Goal: Information Seeking & Learning: Understand process/instructions

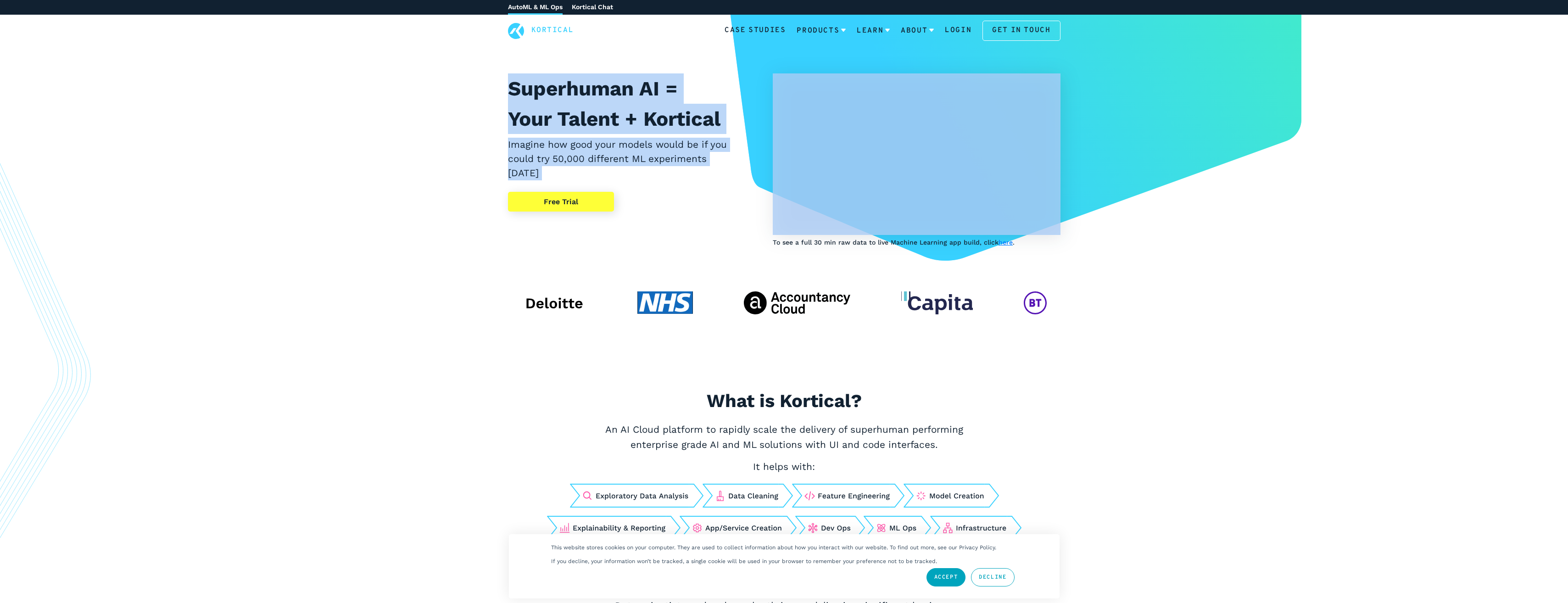
drag, startPoint x: 479, startPoint y: 98, endPoint x: 694, endPoint y: 185, distance: 231.9
click at [694, 185] on div "Superhuman AI = Your Talent + Kortical Imagine how good your models would be if…" at bounding box center [784, 201] width 1568 height 372
click at [694, 185] on div "Superhuman AI = Your Talent + Kortical Imagine how good your models would be if…" at bounding box center [619, 160] width 221 height 174
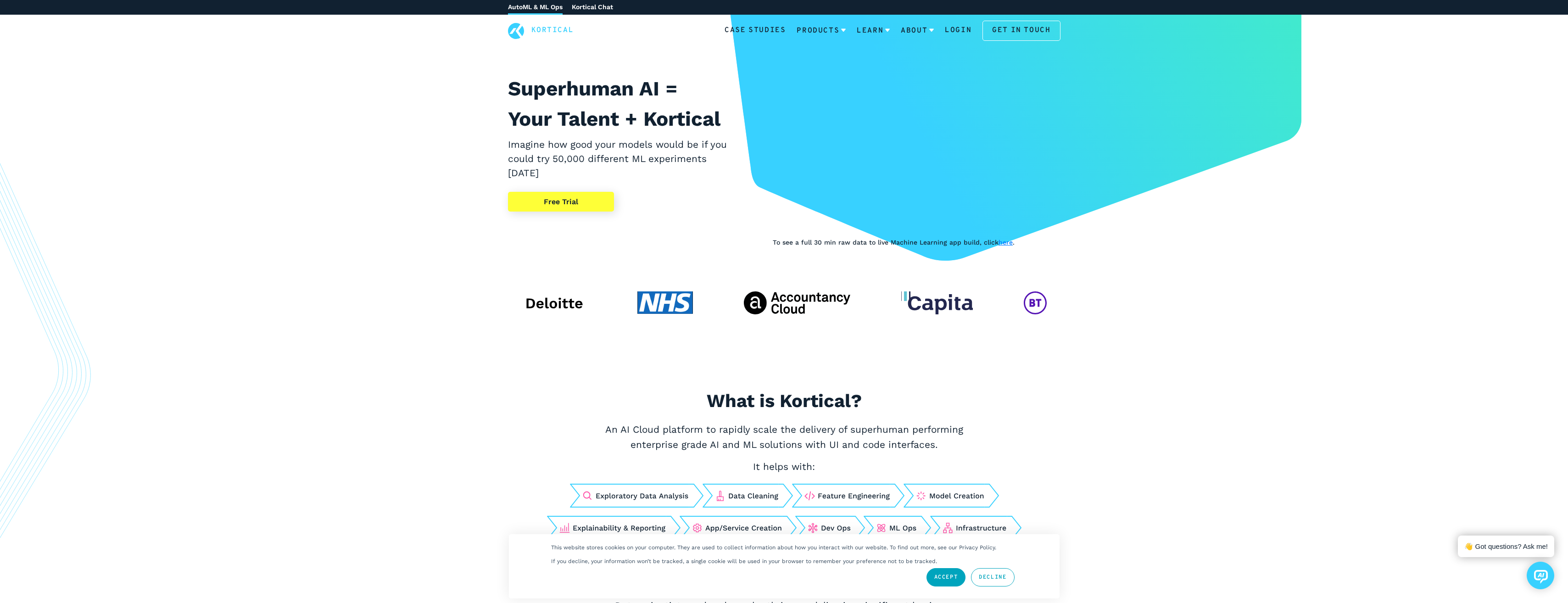
drag, startPoint x: 706, startPoint y: 176, endPoint x: 429, endPoint y: 141, distance: 279.2
click at [429, 141] on div "Superhuman AI = Your Talent + Kortical Imagine how good your models would be if…" at bounding box center [784, 201] width 1568 height 372
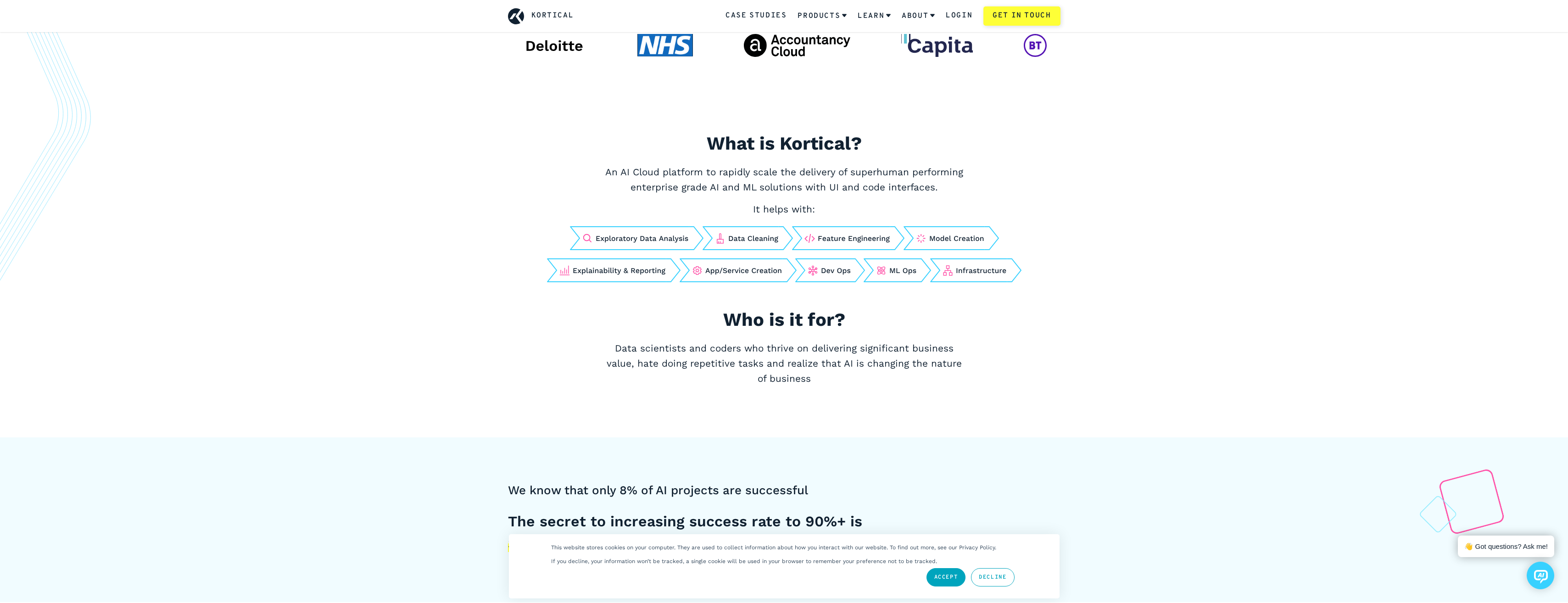
scroll to position [275, 0]
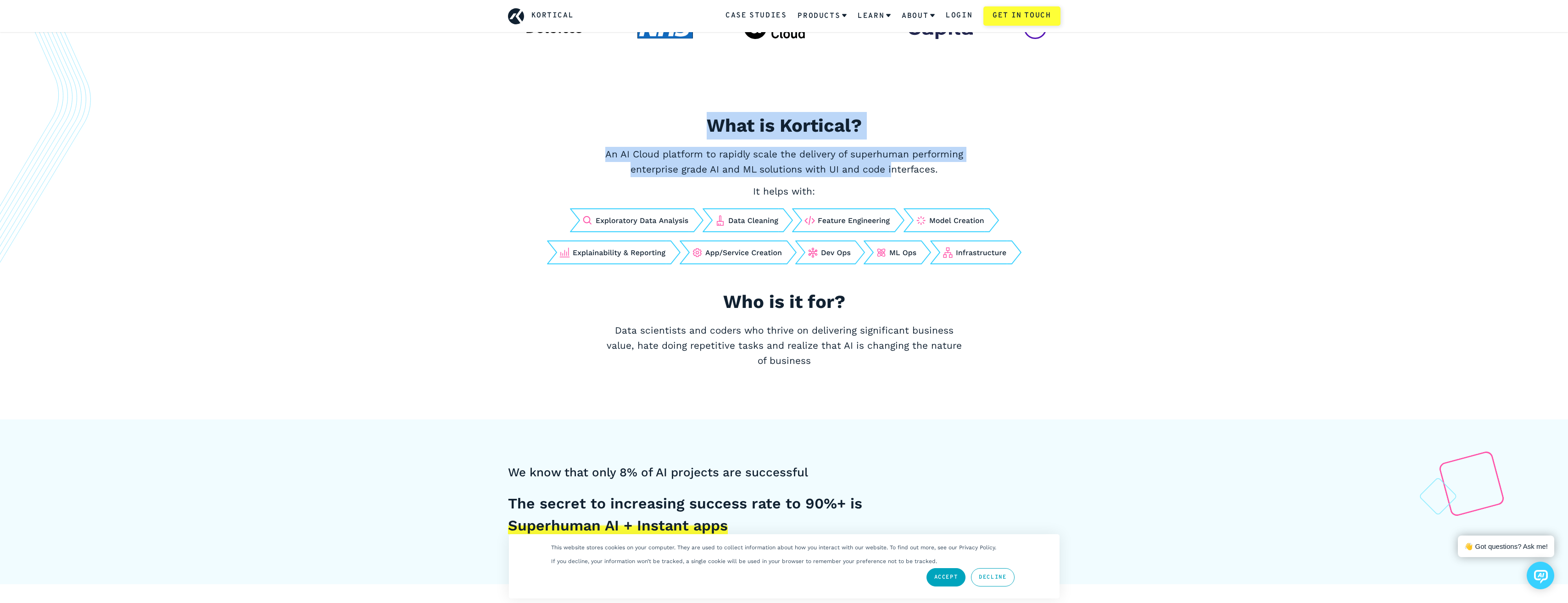
drag, startPoint x: 609, startPoint y: 122, endPoint x: 889, endPoint y: 176, distance: 285.2
click at [889, 176] on div "What is Kortical? An AI Cloud platform to rapidly scale the delivery of superhu…" at bounding box center [784, 255] width 597 height 286
drag, startPoint x: 889, startPoint y: 176, endPoint x: 606, endPoint y: 124, distance: 287.7
click at [606, 124] on div "What is Kortical? An AI Cloud platform to rapidly scale the delivery of superhu…" at bounding box center [784, 255] width 597 height 286
click at [606, 124] on h2 "What is Kortical?" at bounding box center [784, 125] width 459 height 28
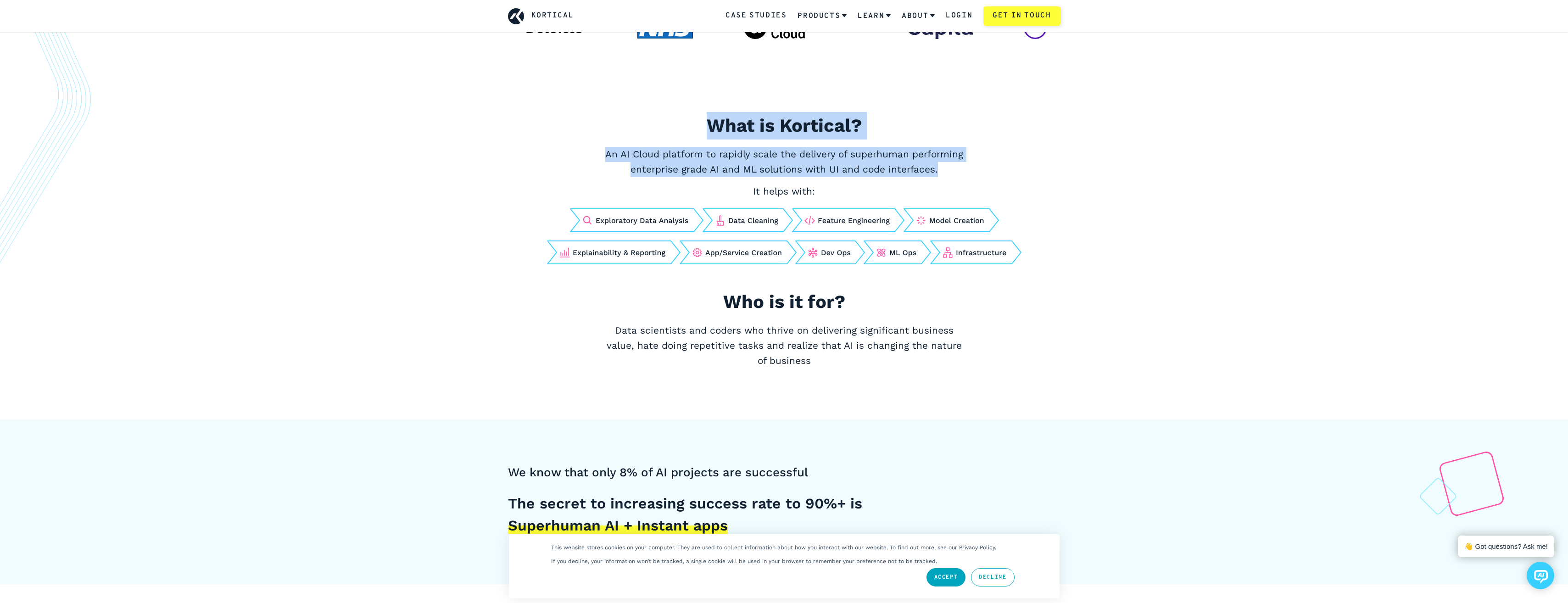
drag, startPoint x: 603, startPoint y: 124, endPoint x: 943, endPoint y: 169, distance: 343.0
click at [943, 169] on div "What is Kortical? An AI Cloud platform to rapidly scale the delivery of superhu…" at bounding box center [784, 255] width 597 height 286
drag, startPoint x: 943, startPoint y: 169, endPoint x: 961, endPoint y: 172, distance: 18.2
click at [961, 172] on p "An AI Cloud platform to rapidly scale the delivery of superhuman performing ent…" at bounding box center [784, 162] width 367 height 31
drag, startPoint x: 971, startPoint y: 172, endPoint x: 652, endPoint y: 120, distance: 323.2
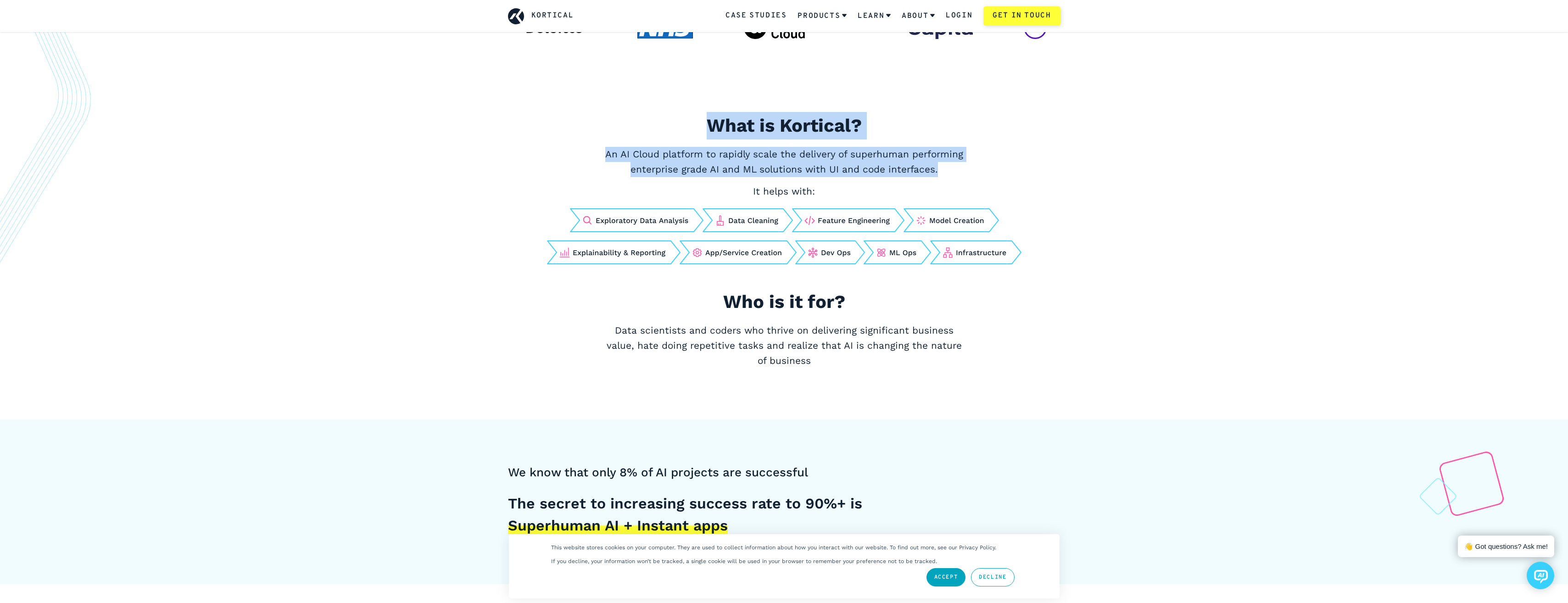
click at [652, 120] on div "What is Kortical? An AI Cloud platform to rapidly scale the delivery of superhu…" at bounding box center [784, 255] width 597 height 286
click at [652, 120] on h2 "What is Kortical?" at bounding box center [784, 125] width 459 height 28
drag, startPoint x: 652, startPoint y: 120, endPoint x: 973, endPoint y: 166, distance: 324.3
click at [973, 166] on div "What is Kortical? An AI Cloud platform to rapidly scale the delivery of superhu…" at bounding box center [784, 255] width 597 height 286
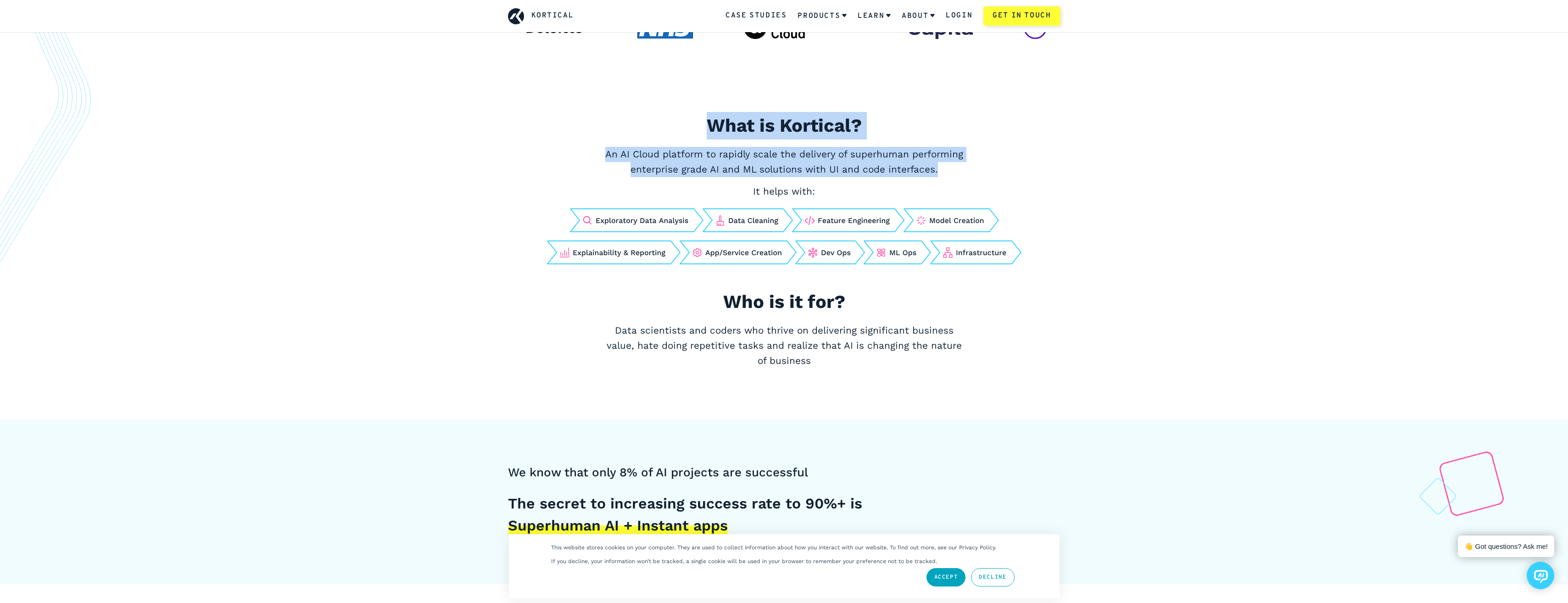
drag, startPoint x: 983, startPoint y: 167, endPoint x: 665, endPoint y: 120, distance: 321.5
click at [665, 120] on div "What is Kortical? An AI Cloud platform to rapidly scale the delivery of superhu…" at bounding box center [784, 255] width 597 height 286
click at [665, 120] on h2 "What is Kortical?" at bounding box center [784, 125] width 459 height 28
drag, startPoint x: 1036, startPoint y: 161, endPoint x: 1052, endPoint y: 165, distance: 16.5
click at [1052, 165] on div "What is Kortical? An AI Cloud platform to rapidly scale the delivery of superhu…" at bounding box center [784, 255] width 597 height 286
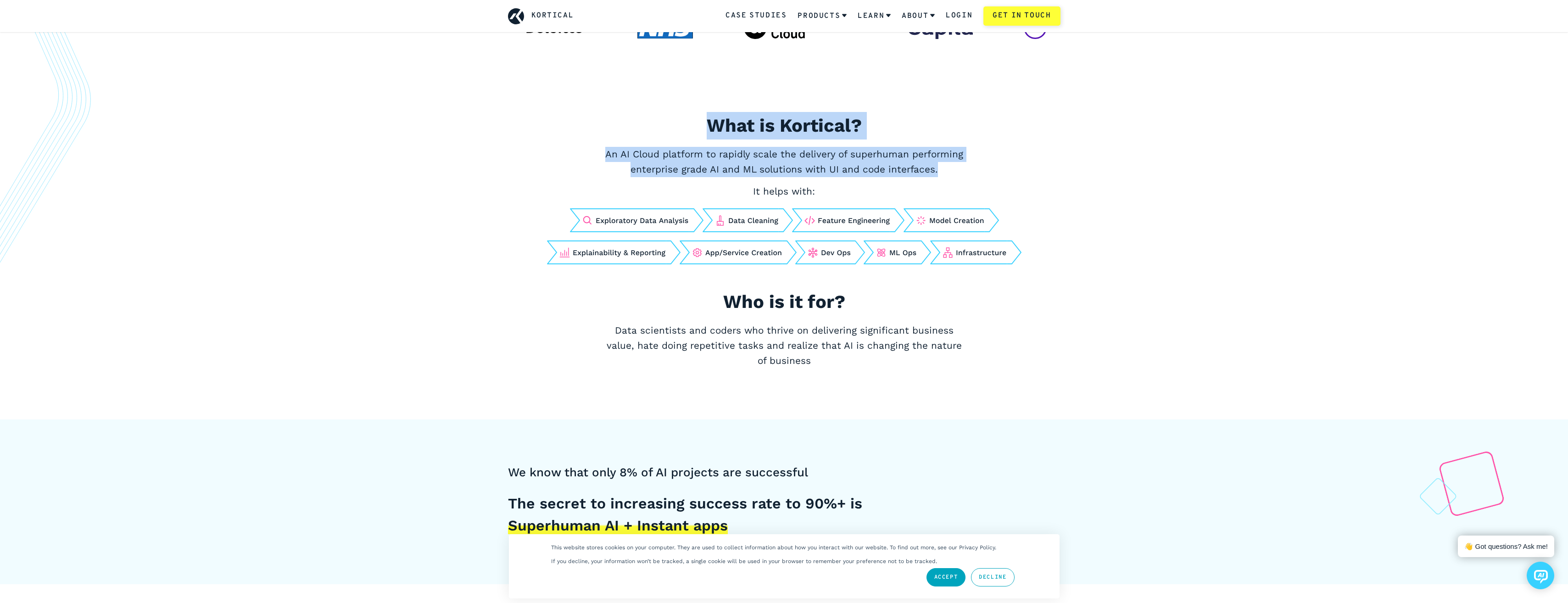
drag, startPoint x: 1052, startPoint y: 165, endPoint x: 991, endPoint y: 168, distance: 61.1
click at [991, 168] on div "What is Kortical? An AI Cloud platform to rapidly scale the delivery of superhu…" at bounding box center [784, 255] width 597 height 286
drag, startPoint x: 1022, startPoint y: 172, endPoint x: 570, endPoint y: 134, distance: 453.6
click at [570, 134] on div "What is Kortical? An AI Cloud platform to rapidly scale the delivery of superhu…" at bounding box center [784, 255] width 597 height 286
click at [570, 134] on h2 "What is Kortical?" at bounding box center [784, 125] width 459 height 28
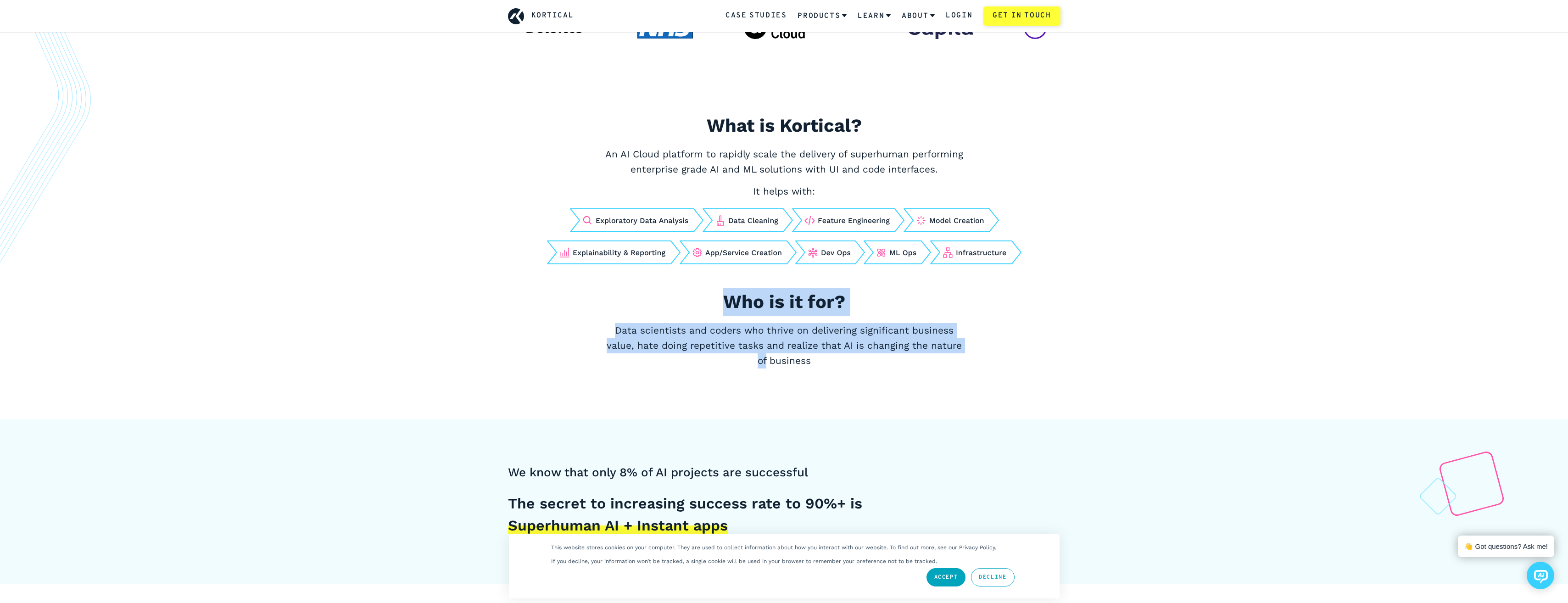
drag, startPoint x: 604, startPoint y: 279, endPoint x: 959, endPoint y: 353, distance: 362.6
click at [959, 353] on div "What is Kortical? An AI Cloud platform to rapidly scale the delivery of superhu…" at bounding box center [784, 255] width 597 height 286
drag, startPoint x: 959, startPoint y: 353, endPoint x: 671, endPoint y: 310, distance: 291.2
click at [671, 310] on div "What is Kortical? An AI Cloud platform to rapidly scale the delivery of superhu…" at bounding box center [784, 255] width 597 height 286
click at [671, 310] on h2 "Who is it for?" at bounding box center [784, 302] width 459 height 28
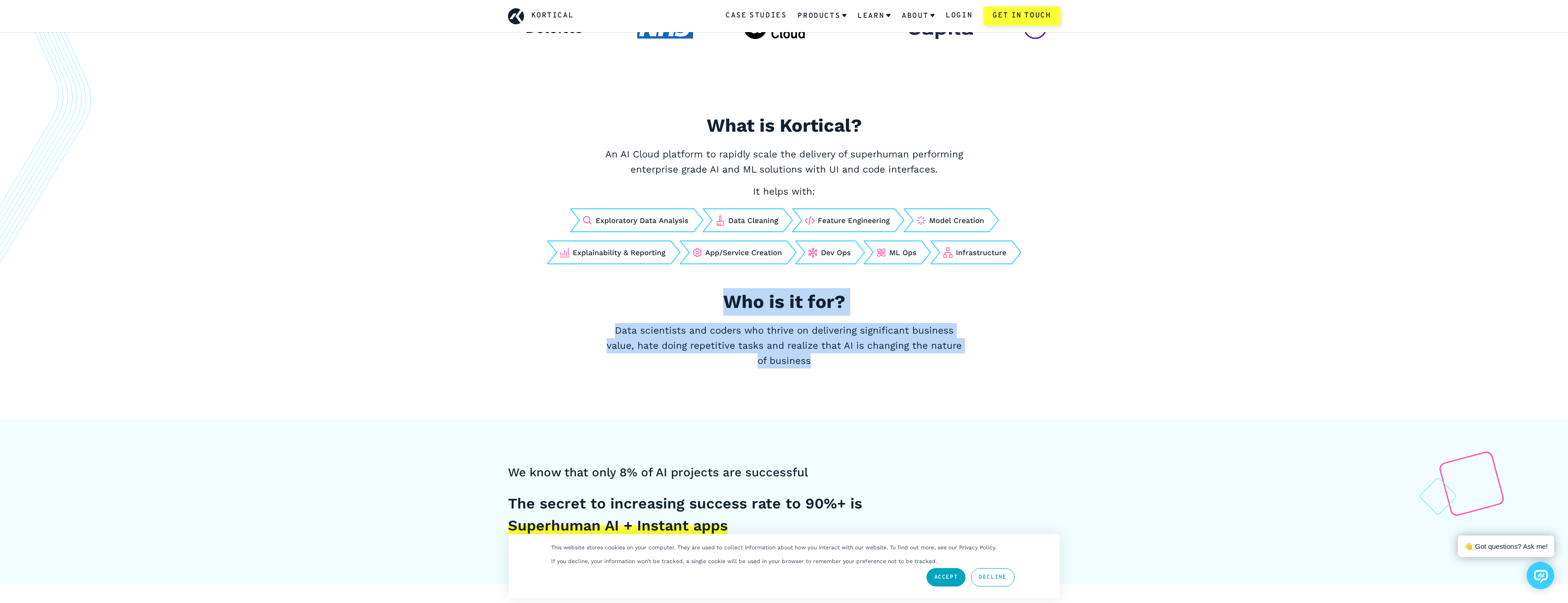
drag, startPoint x: 669, startPoint y: 309, endPoint x: 864, endPoint y: 365, distance: 202.9
click at [864, 365] on div "What is Kortical? An AI Cloud platform to rapidly scale the delivery of superhu…" at bounding box center [784, 255] width 597 height 286
click at [864, 365] on p "Data scientists and coders who thrive on delivering significant business value,…" at bounding box center [784, 346] width 367 height 46
drag, startPoint x: 855, startPoint y: 361, endPoint x: 645, endPoint y: 291, distance: 221.4
click at [645, 291] on div "What is Kortical? An AI Cloud platform to rapidly scale the delivery of superhu…" at bounding box center [784, 255] width 597 height 286
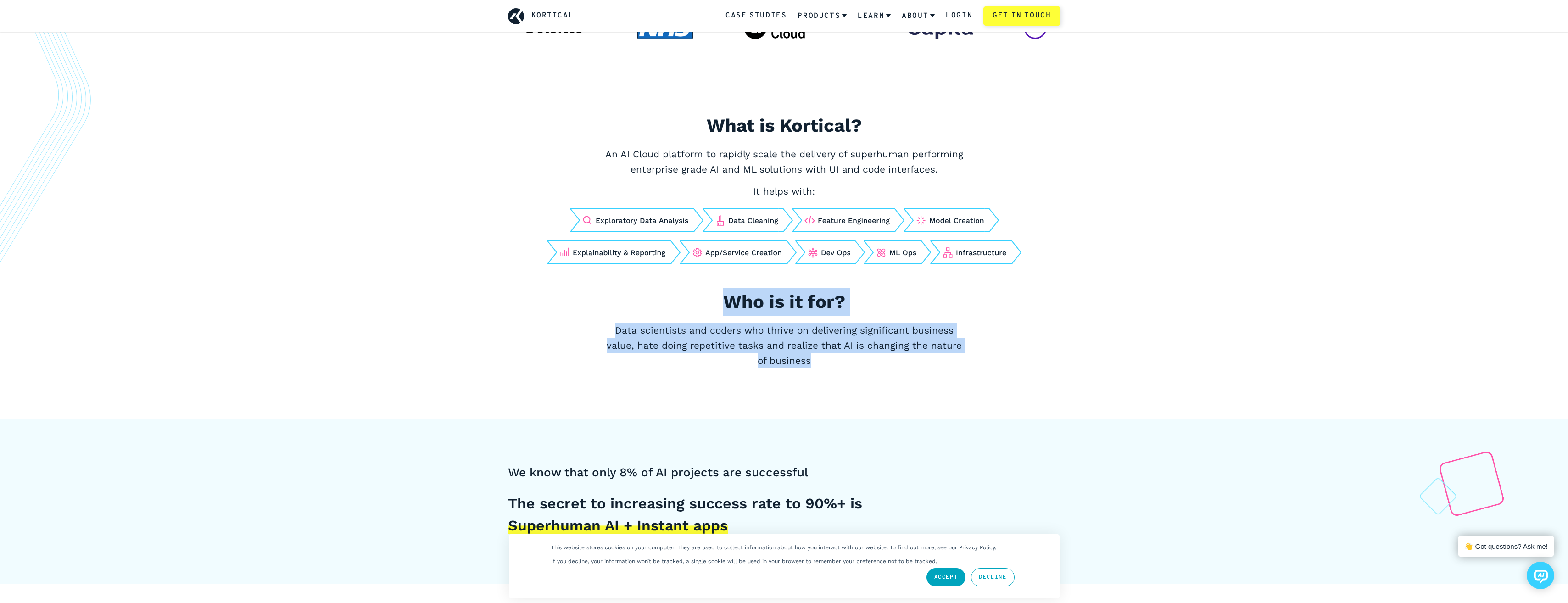
click at [645, 291] on h2 "Who is it for?" at bounding box center [784, 302] width 459 height 28
drag, startPoint x: 642, startPoint y: 296, endPoint x: 922, endPoint y: 363, distance: 287.9
click at [922, 363] on div "What is Kortical? An AI Cloud platform to rapidly scale the delivery of superhu…" at bounding box center [784, 255] width 597 height 286
click at [922, 363] on p "Data scientists and coders who thrive on delivering significant business value,…" at bounding box center [784, 346] width 367 height 46
drag, startPoint x: 922, startPoint y: 365, endPoint x: 671, endPoint y: 304, distance: 258.3
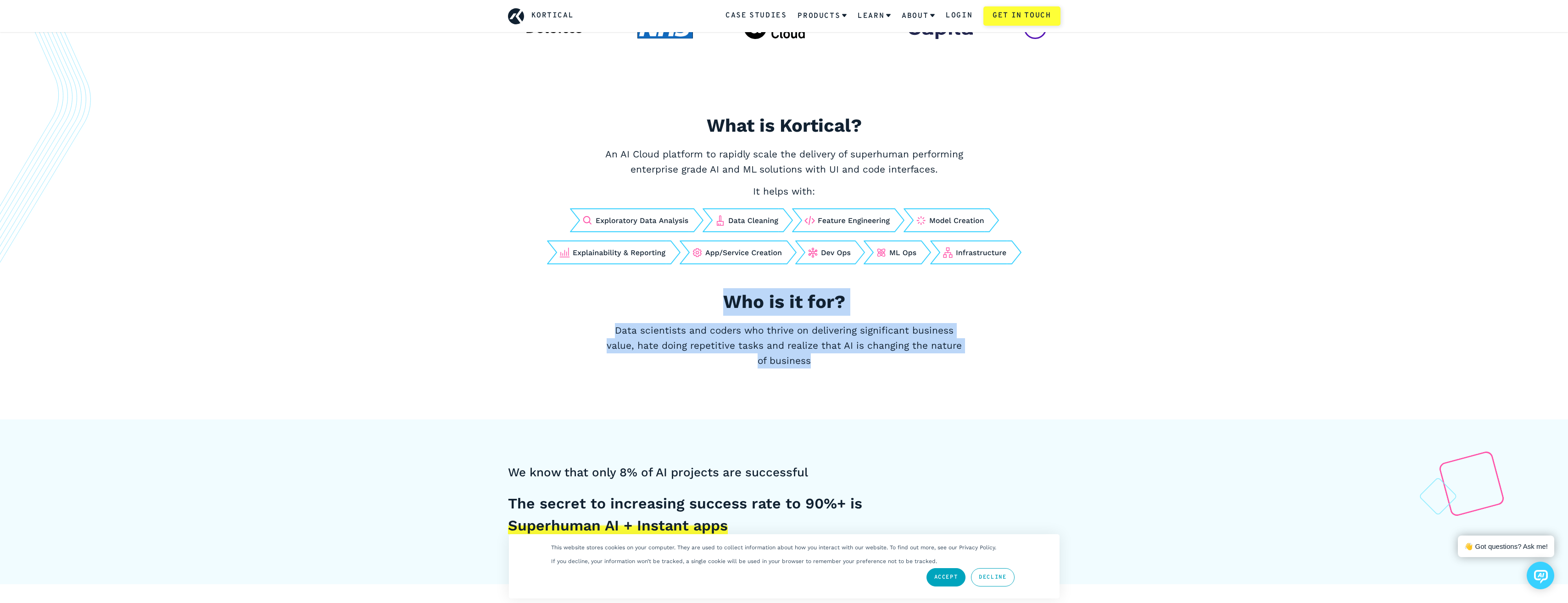
click at [671, 304] on div "What is Kortical? An AI Cloud platform to rapidly scale the delivery of superhu…" at bounding box center [784, 255] width 597 height 286
click at [671, 304] on h2 "Who is it for?" at bounding box center [784, 302] width 459 height 28
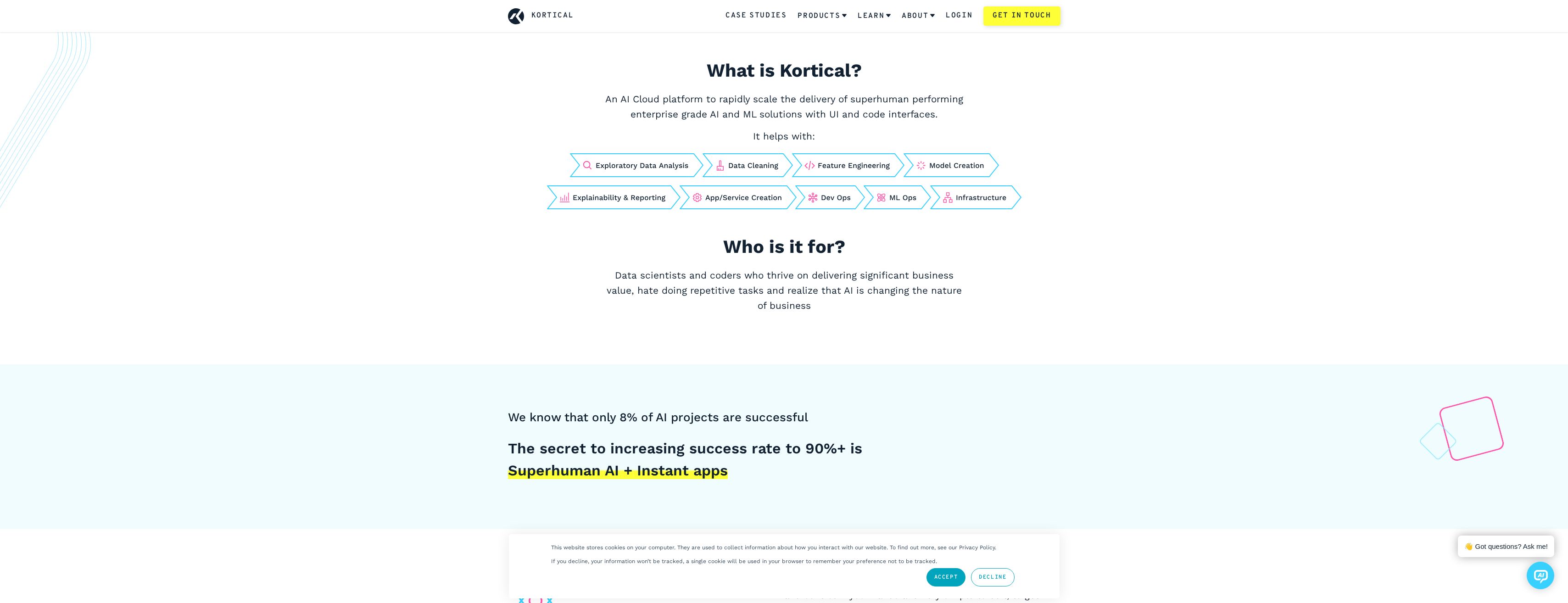
scroll to position [413, 0]
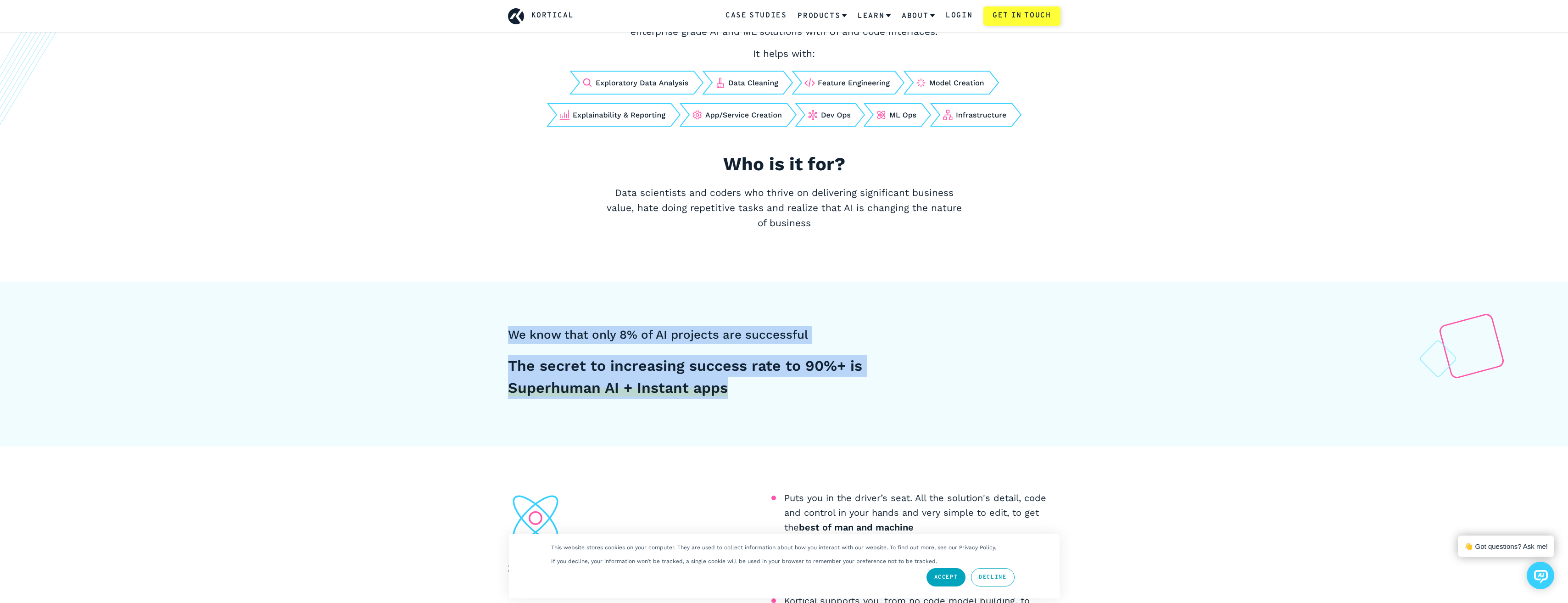
drag, startPoint x: 468, startPoint y: 311, endPoint x: 939, endPoint y: 396, distance: 478.6
click at [939, 396] on div "We know that only 8% of AI projects are successful The secret to increasing suc…" at bounding box center [784, 364] width 1568 height 165
drag, startPoint x: 939, startPoint y: 396, endPoint x: 862, endPoint y: 387, distance: 77.5
click at [861, 387] on h5 "The secret to increasing success rate to 90%+ is Superhuman AI + Instant apps" at bounding box center [715, 377] width 413 height 44
drag, startPoint x: 900, startPoint y: 390, endPoint x: 442, endPoint y: 328, distance: 462.2
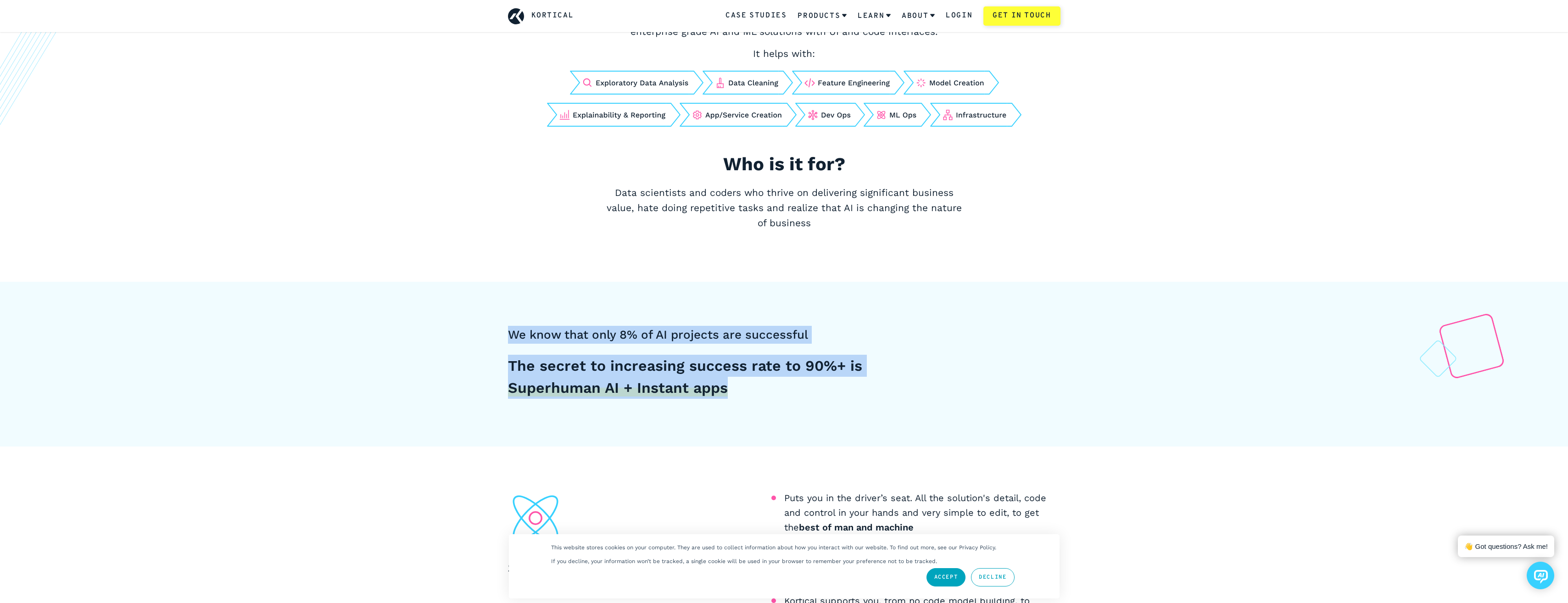
click at [442, 328] on div "We know that only 8% of AI projects are successful The secret to increasing suc…" at bounding box center [784, 364] width 1568 height 165
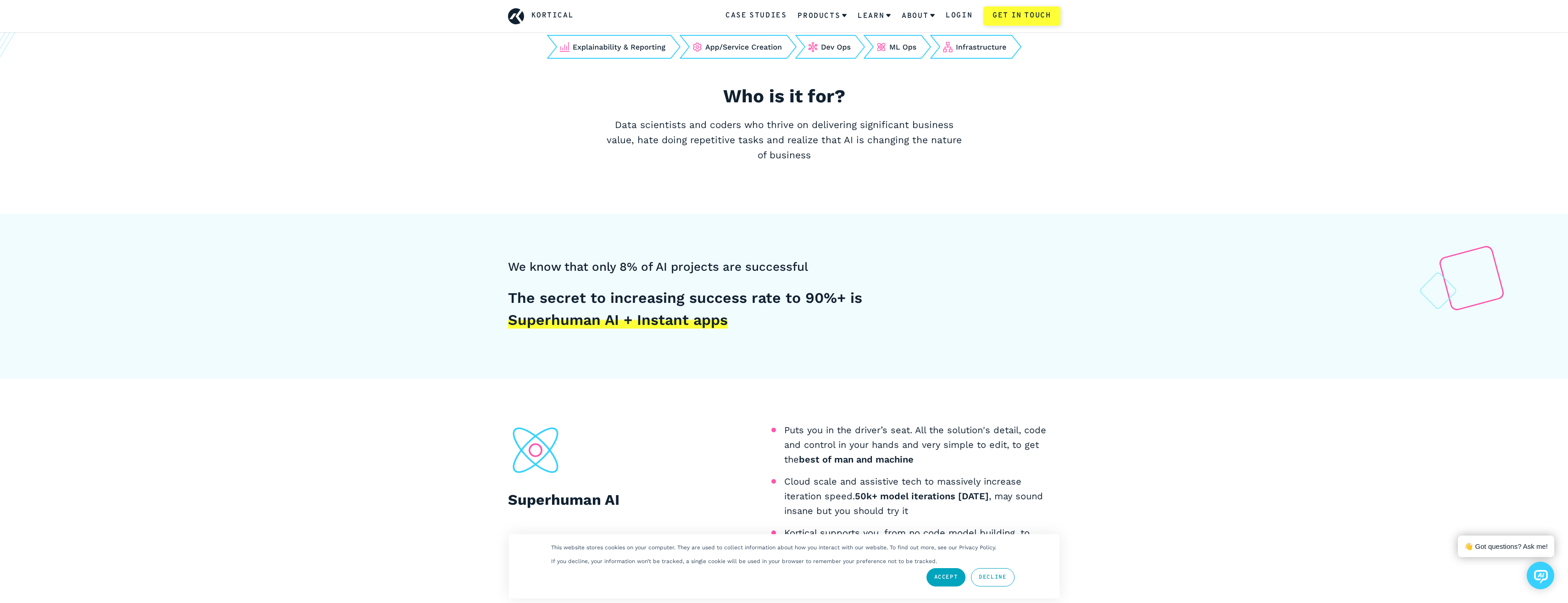
scroll to position [551, 0]
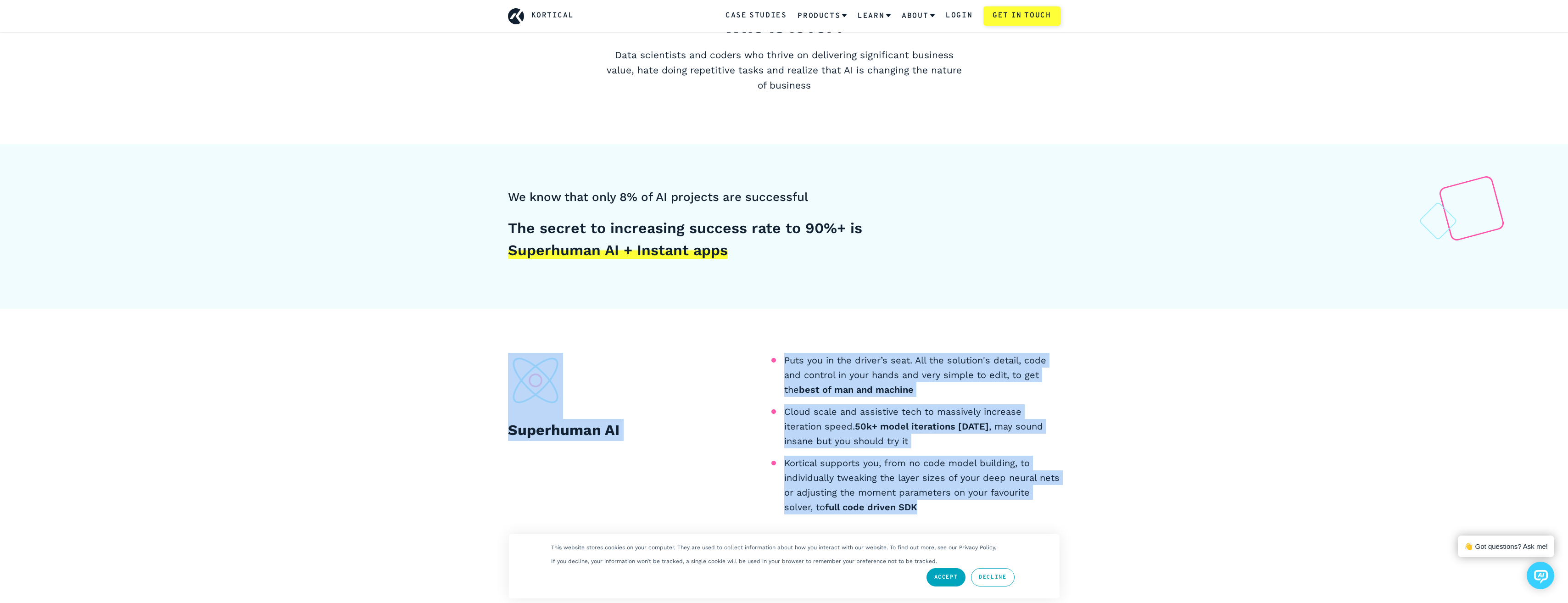
drag, startPoint x: 1049, startPoint y: 464, endPoint x: 1064, endPoint y: 510, distance: 48.4
click at [1064, 510] on div "Superhuman AI Puts you in the driver’s seat. All the solution's detail, code an…" at bounding box center [784, 507] width 1568 height 397
drag, startPoint x: 1064, startPoint y: 510, endPoint x: 1077, endPoint y: 511, distance: 13.0
click at [1064, 510] on div "Superhuman AI Puts you in the driver’s seat. All the solution's detail, code an…" at bounding box center [784, 507] width 597 height 308
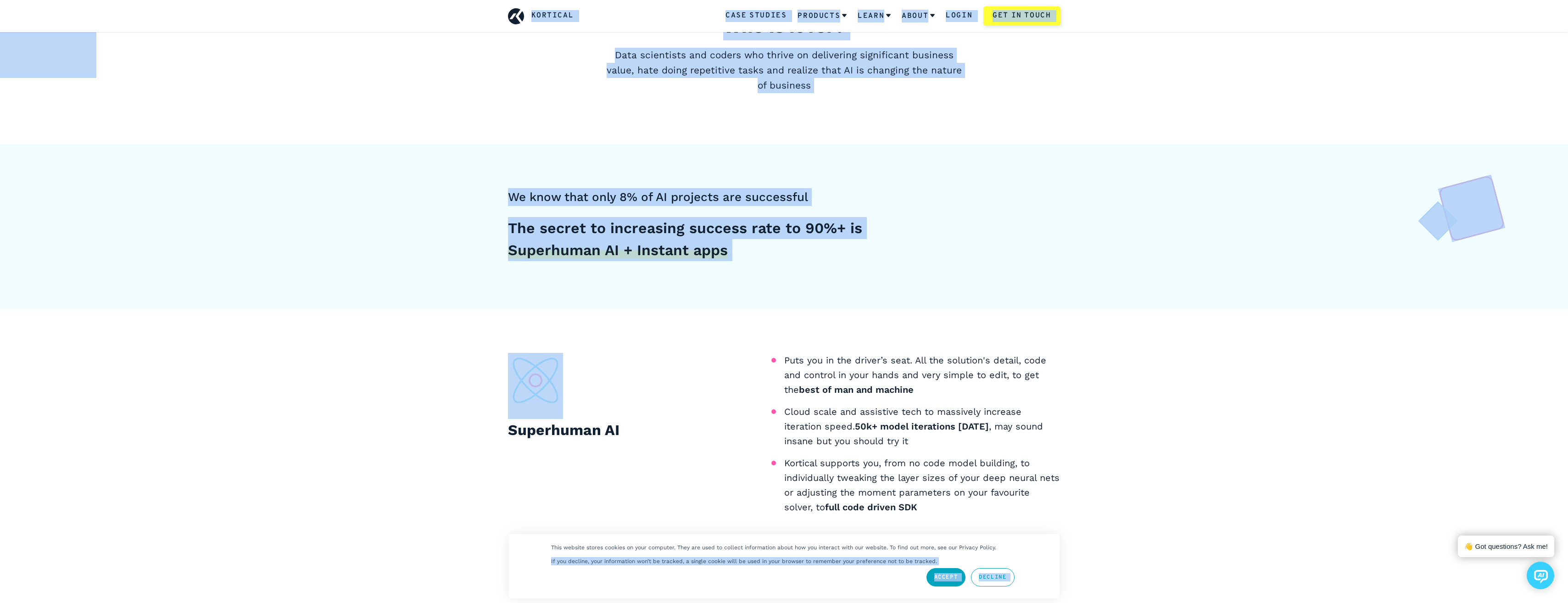
drag, startPoint x: 769, startPoint y: 336, endPoint x: 1084, endPoint y: 531, distance: 370.5
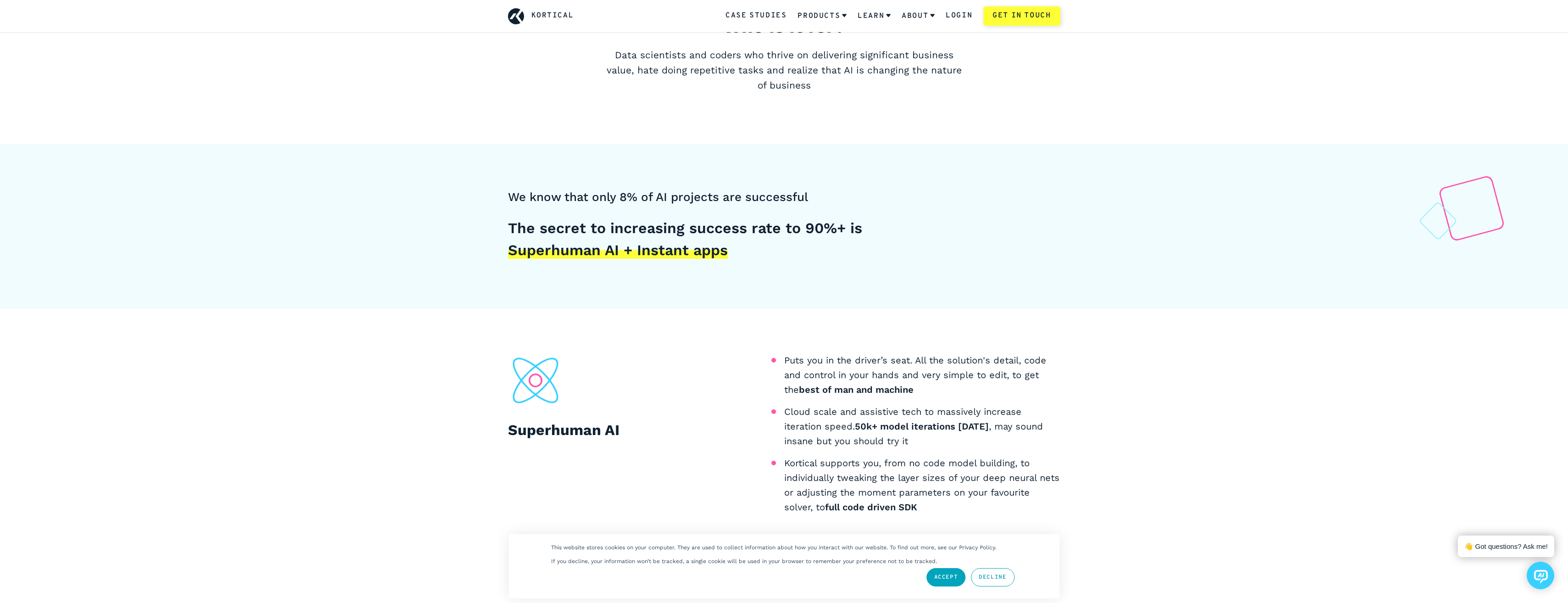
drag, startPoint x: 1084, startPoint y: 531, endPoint x: 993, endPoint y: 500, distance: 96.1
click at [971, 483] on li "Kortical supports you, from no code model building, to individually tweaking th…" at bounding box center [922, 485] width 276 height 59
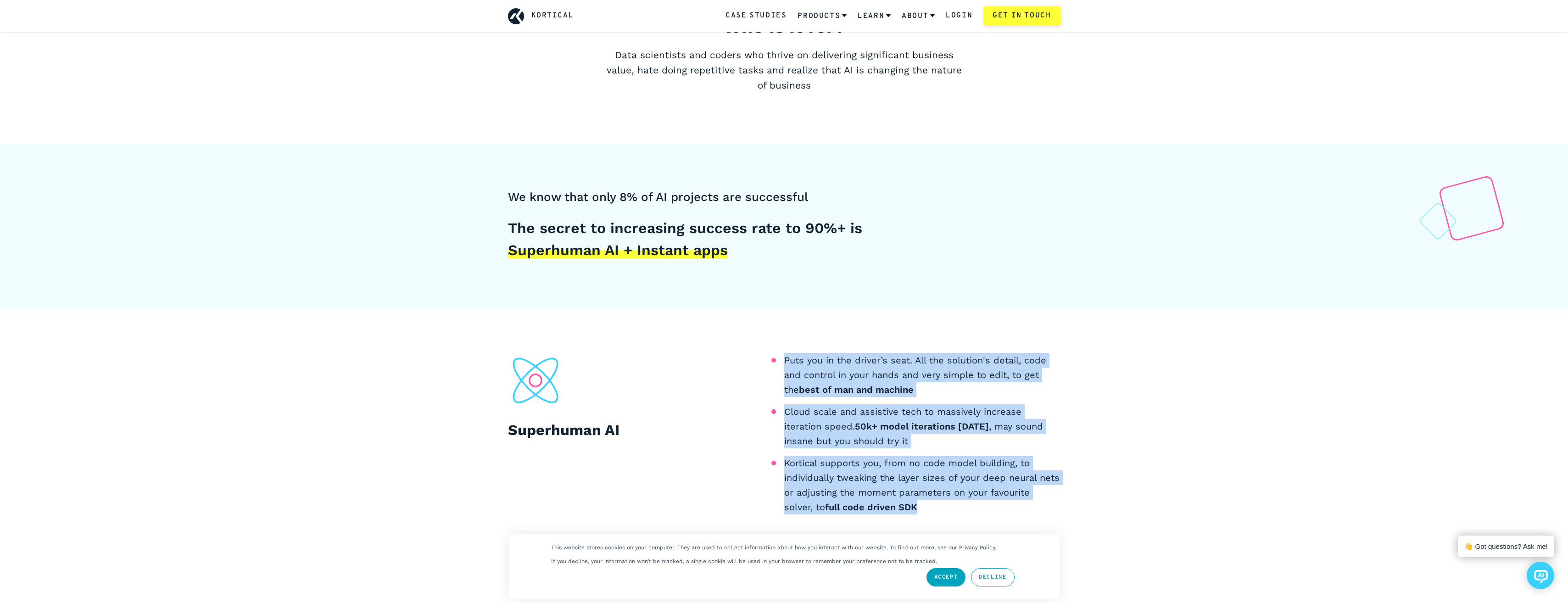
drag, startPoint x: 1004, startPoint y: 505, endPoint x: 784, endPoint y: 358, distance: 264.6
click at [784, 358] on ul "Puts you in the driver’s seat. All the solution's detail, code and control in y…" at bounding box center [922, 434] width 276 height 161
click at [784, 358] on li "Puts you in the driver’s seat. All the solution's detail, code and control in y…" at bounding box center [922, 375] width 276 height 44
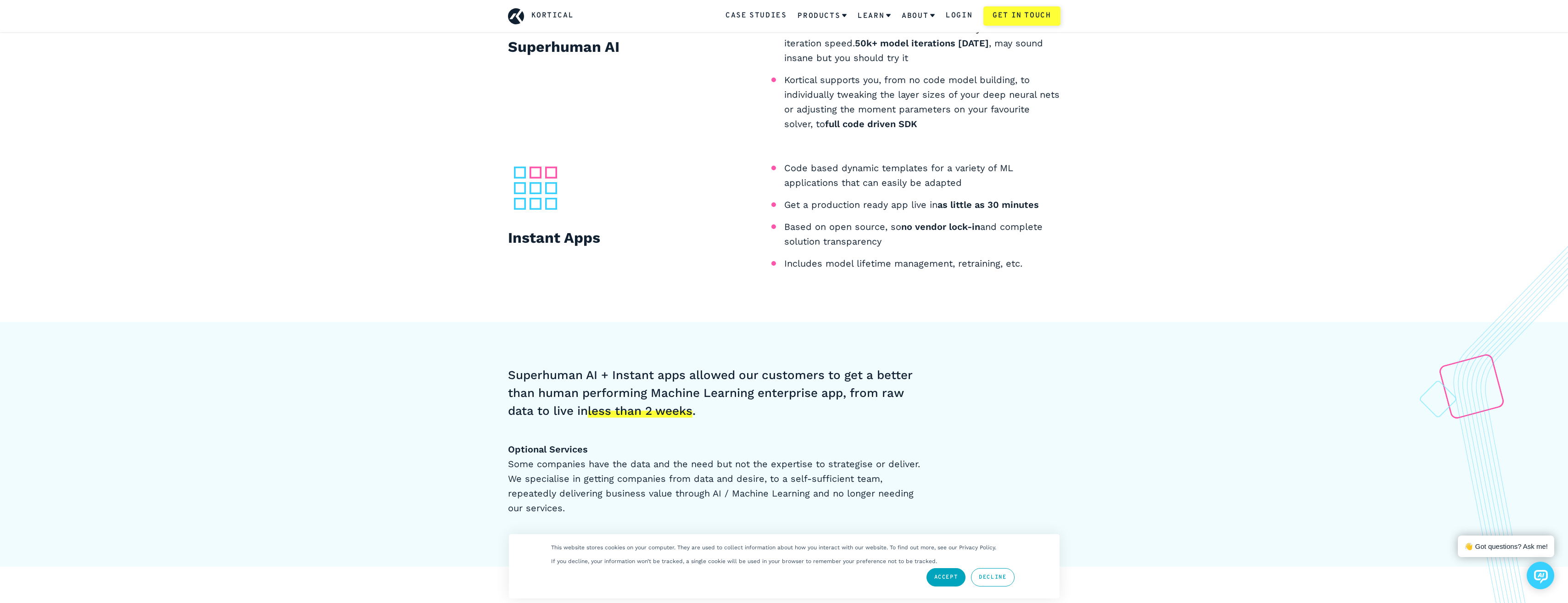
scroll to position [918, 0]
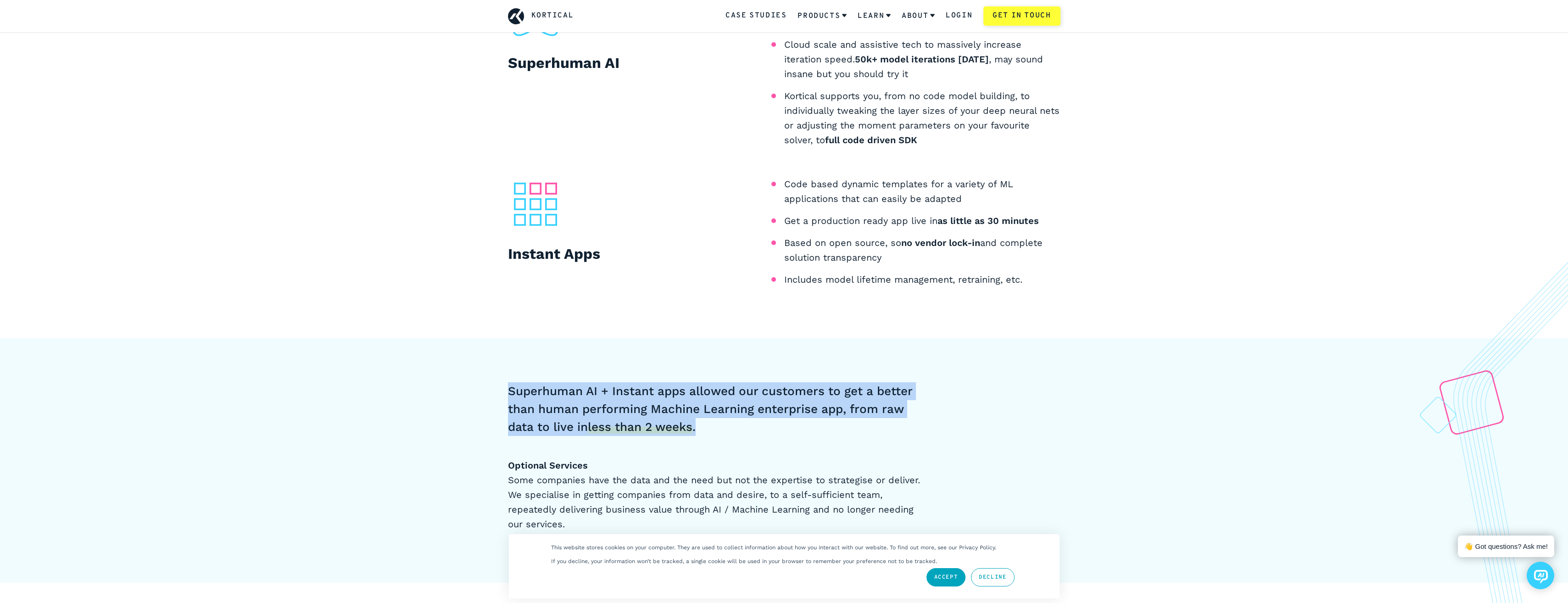
drag, startPoint x: 492, startPoint y: 383, endPoint x: 816, endPoint y: 429, distance: 327.2
click at [816, 429] on div "Superhuman AI + Instant apps allowed our customers to get a better than human p…" at bounding box center [784, 457] width 597 height 149
click at [816, 429] on h4 "Superhuman AI + Instant apps allowed our customers to get a better than human p…" at bounding box center [715, 409] width 413 height 54
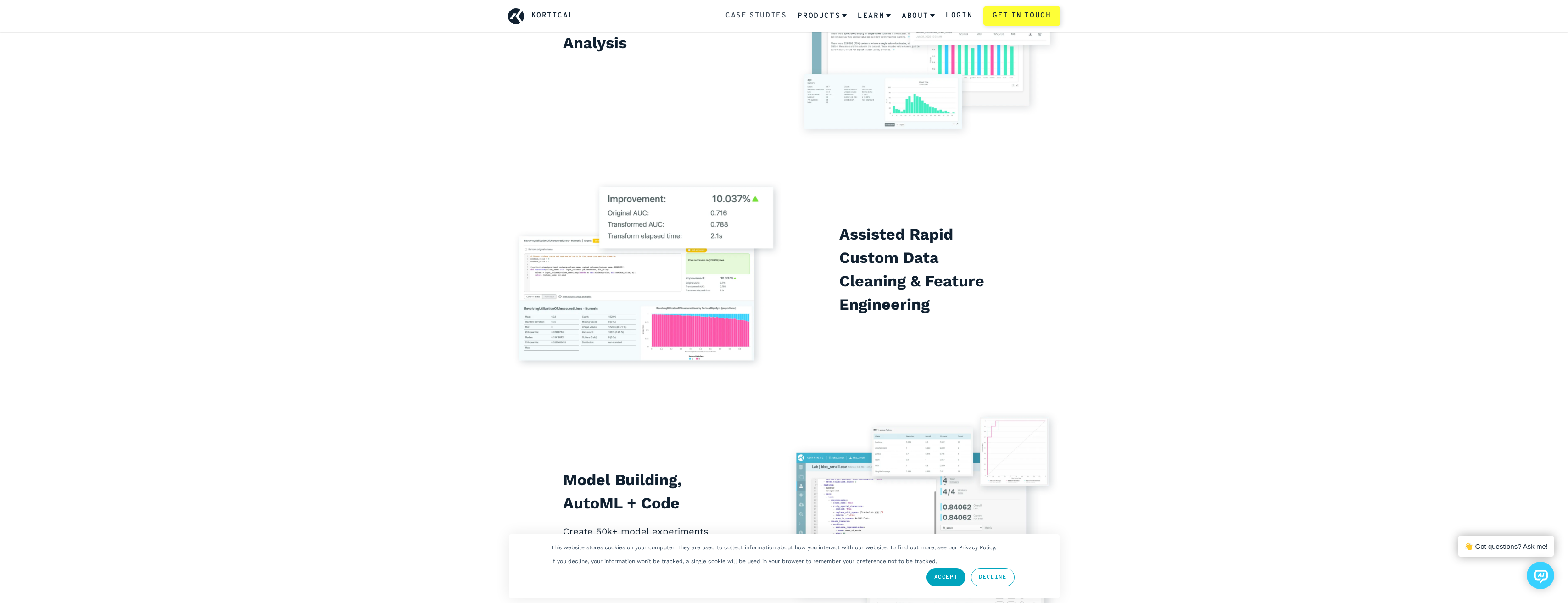
scroll to position [1607, 0]
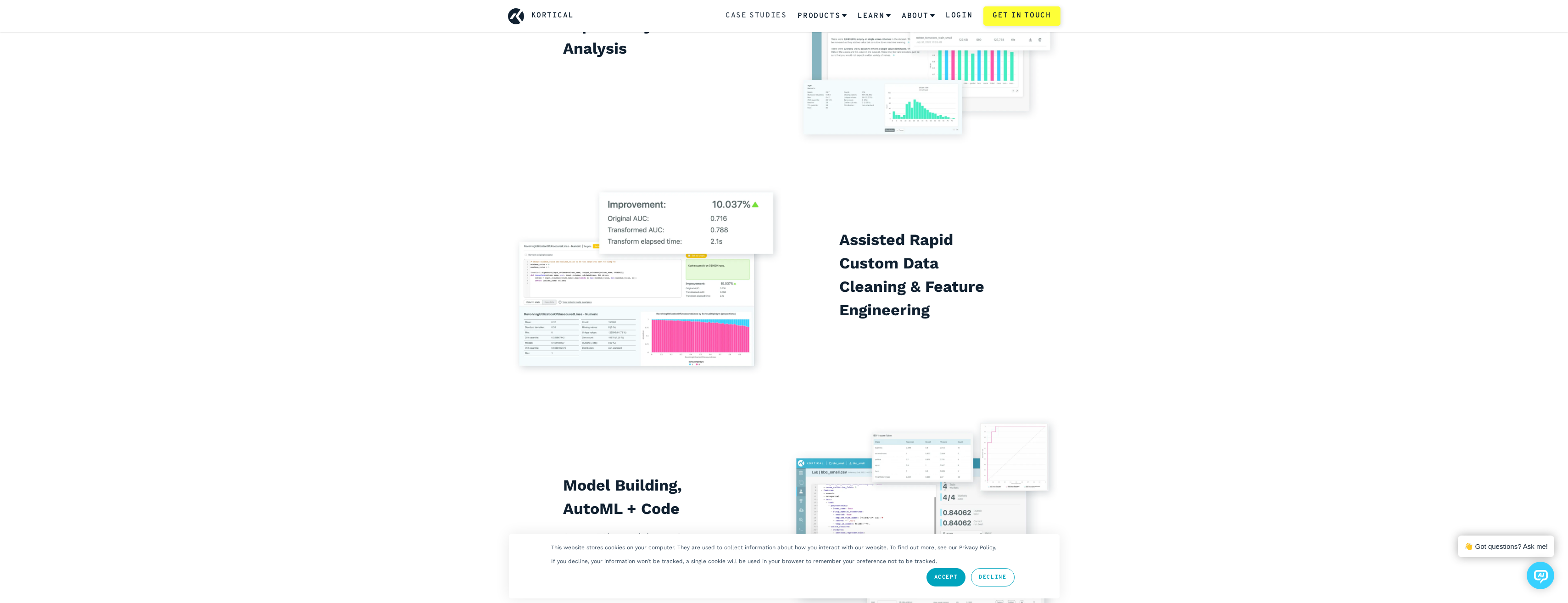
click at [773, 18] on link "Case Studies" at bounding box center [756, 17] width 61 height 12
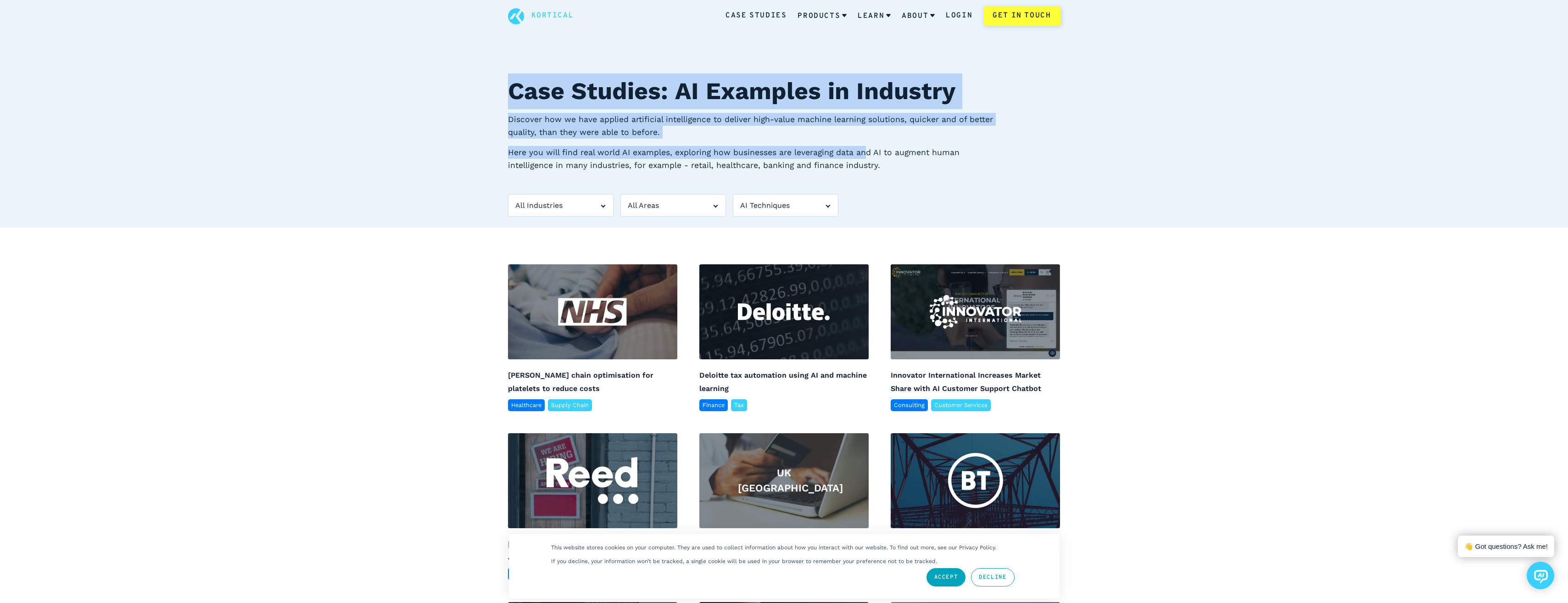
drag, startPoint x: 501, startPoint y: 78, endPoint x: 923, endPoint y: 176, distance: 433.2
click at [923, 176] on div "Case Studies: AI Examples in Industry Discover how we have applied artificial i…" at bounding box center [784, 150] width 575 height 154
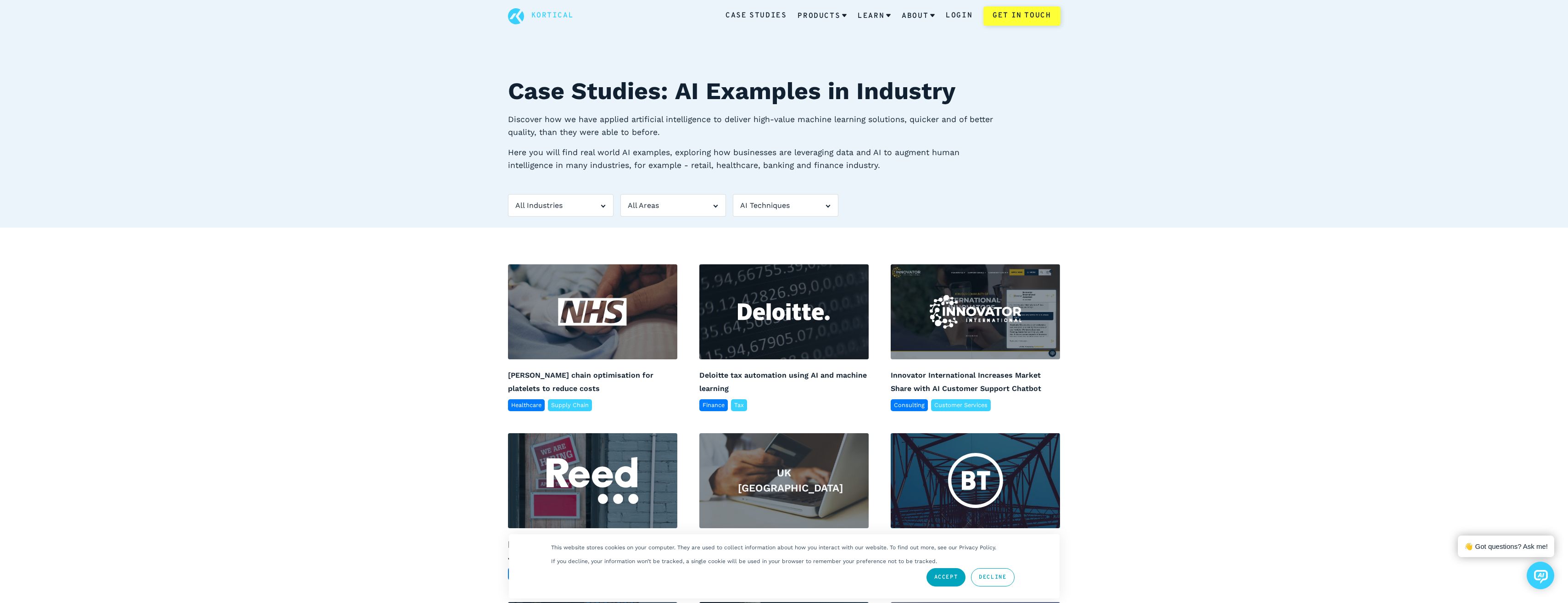
click at [924, 177] on div "Case Studies: AI Examples in Industry Discover how we have applied artificial i…" at bounding box center [784, 150] width 575 height 154
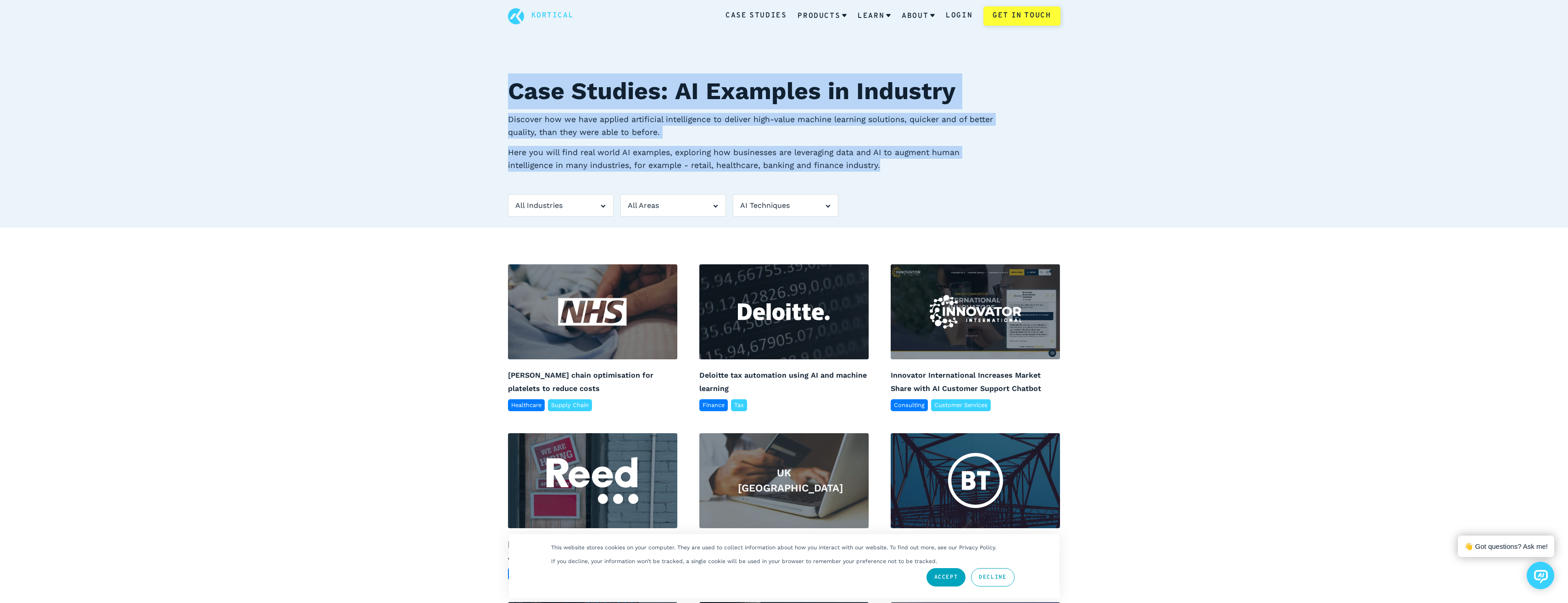
drag, startPoint x: 962, startPoint y: 168, endPoint x: 510, endPoint y: 83, distance: 459.9
click at [510, 83] on div "Case Studies: AI Examples in Industry Discover how we have applied artificial i…" at bounding box center [784, 150] width 575 height 154
click at [827, 34] on link "AI Cloud" at bounding box center [846, 38] width 119 height 15
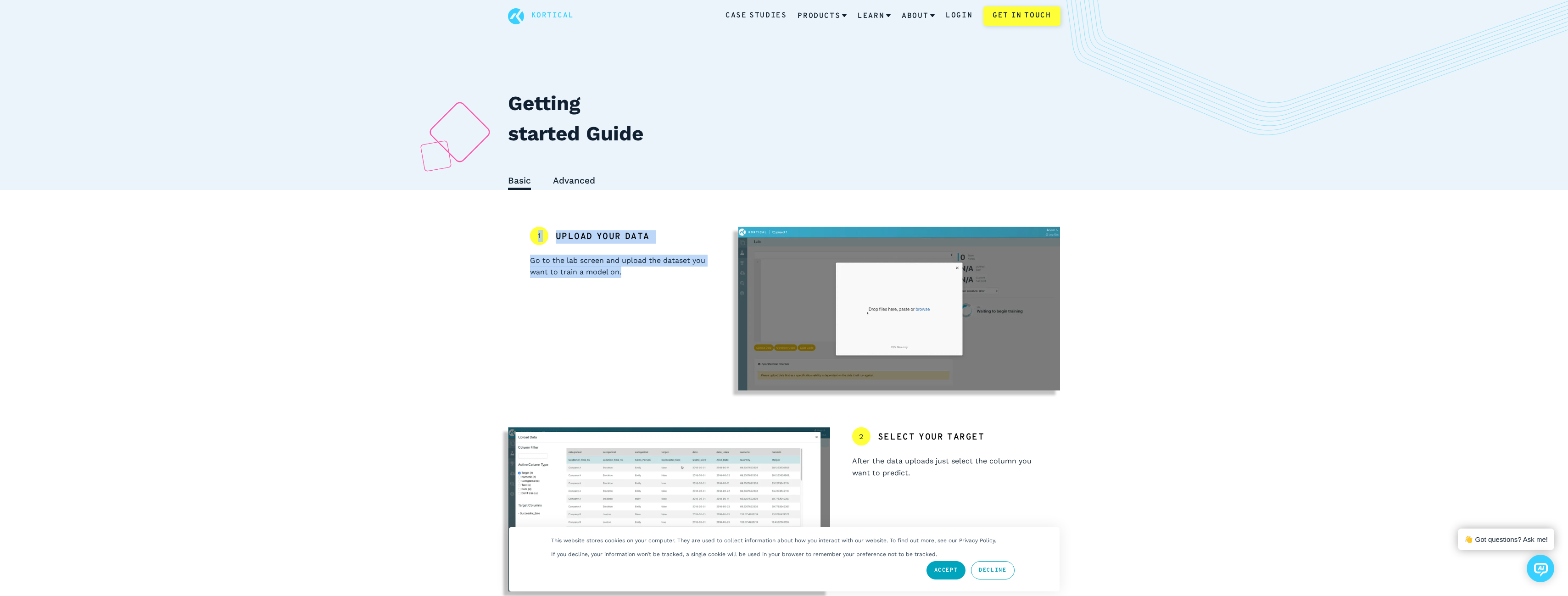
drag, startPoint x: 491, startPoint y: 218, endPoint x: 694, endPoint y: 277, distance: 211.4
drag
click at [694, 277] on p "Go to the lab screen and upload the dataset you want to train a model on." at bounding box center [623, 267] width 186 height 23
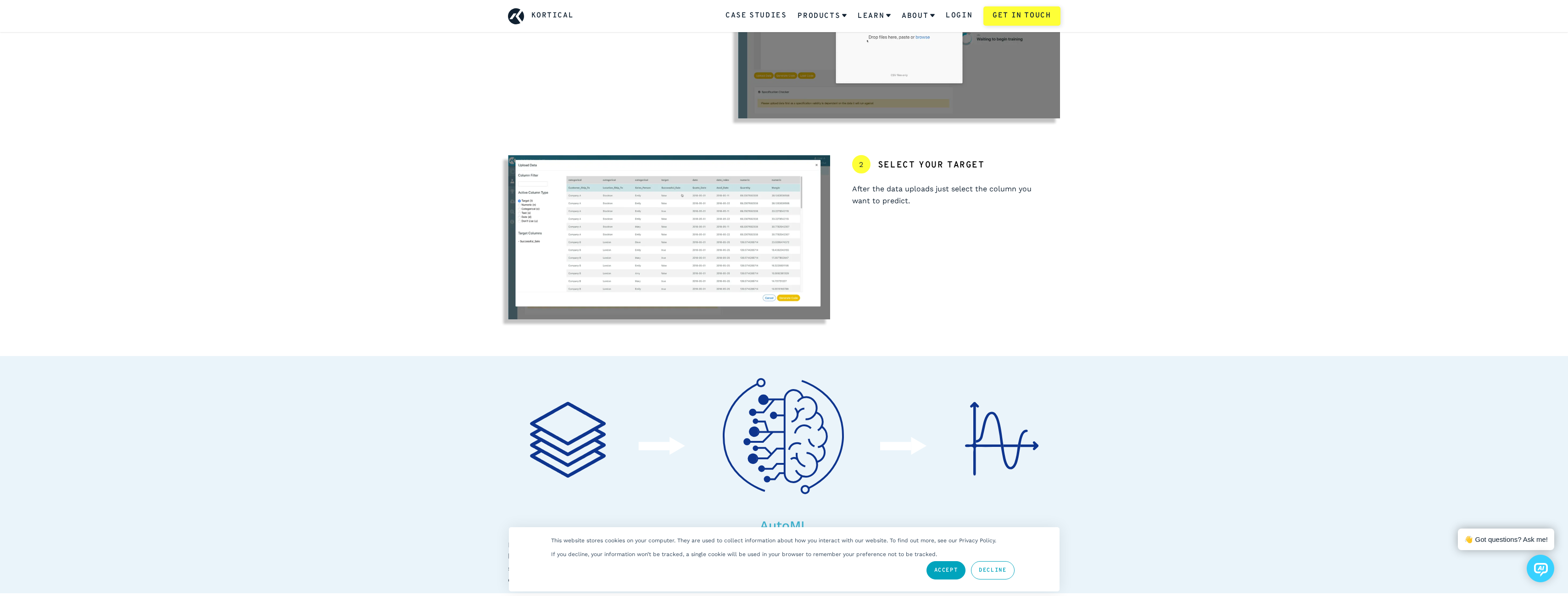
scroll to position [275, 0]
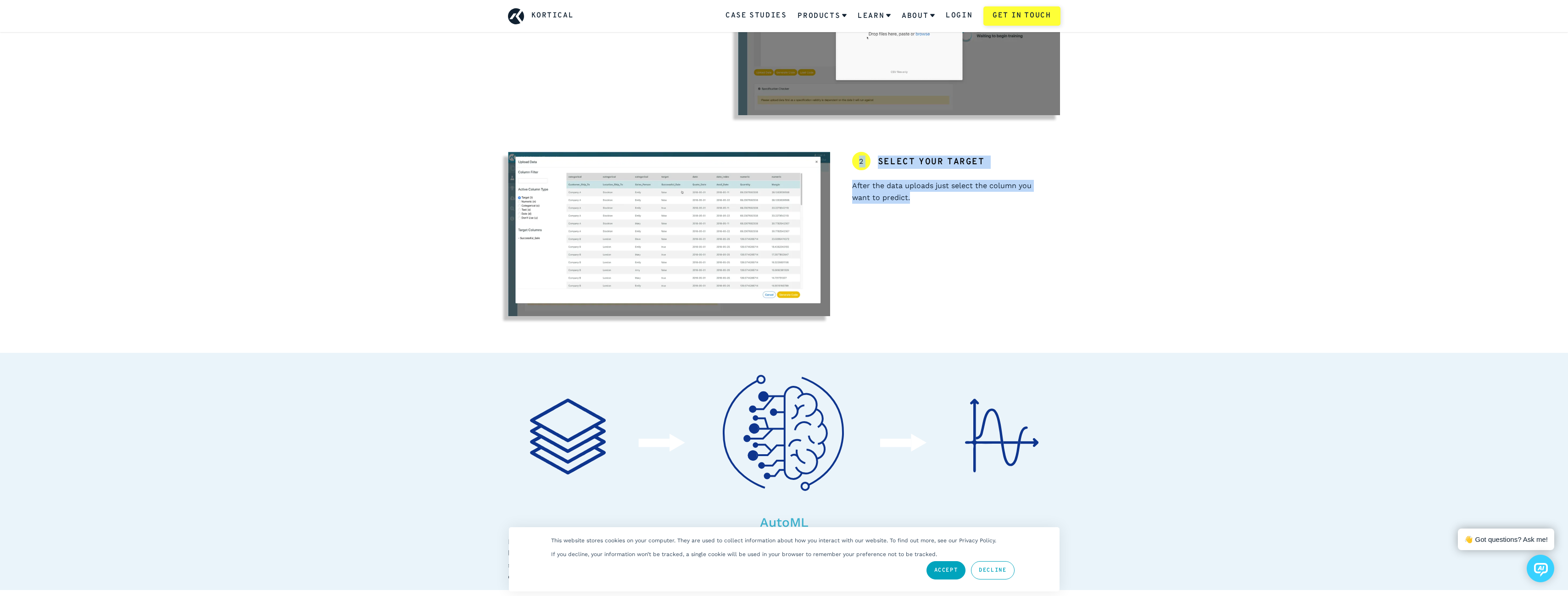
click at [857, 153] on div "2 Select your target After the data uploads just select the column you want to …" at bounding box center [945, 234] width 230 height 164
click at [981, 216] on div "2 Select your target After the data uploads just select the column you want to …" at bounding box center [945, 234] width 230 height 164
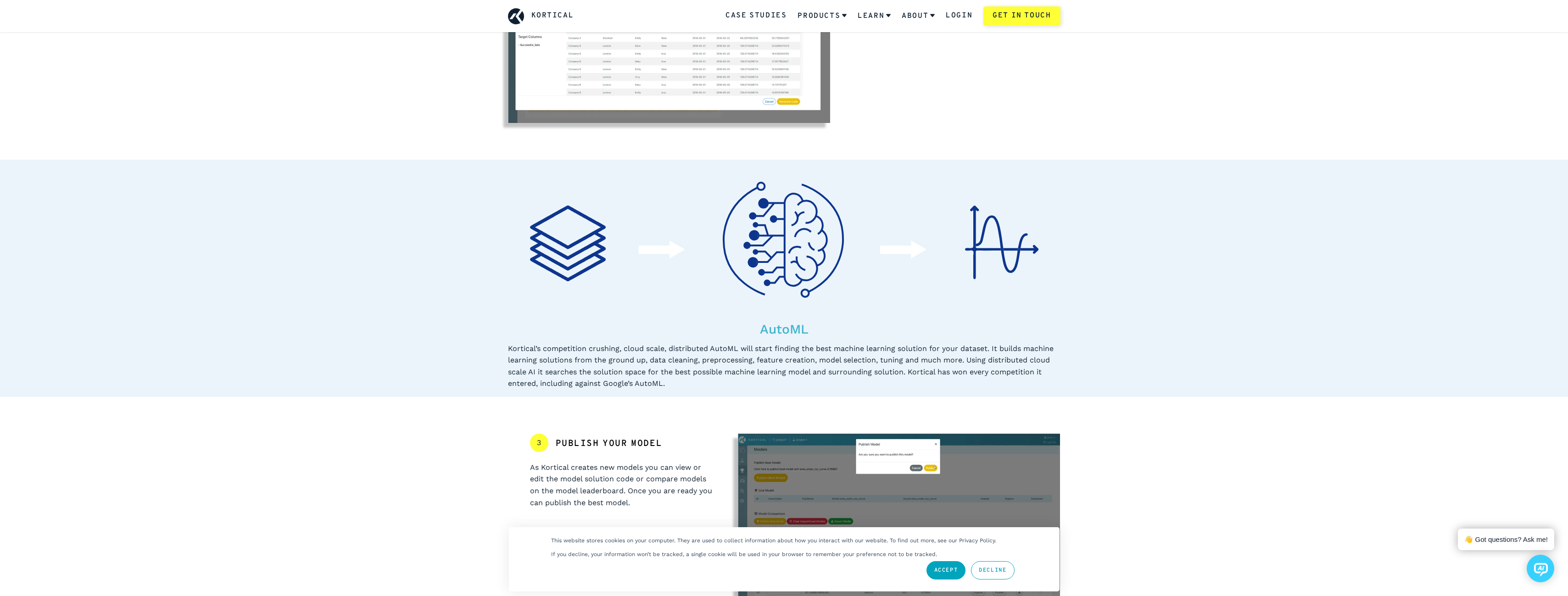
scroll to position [551, 0]
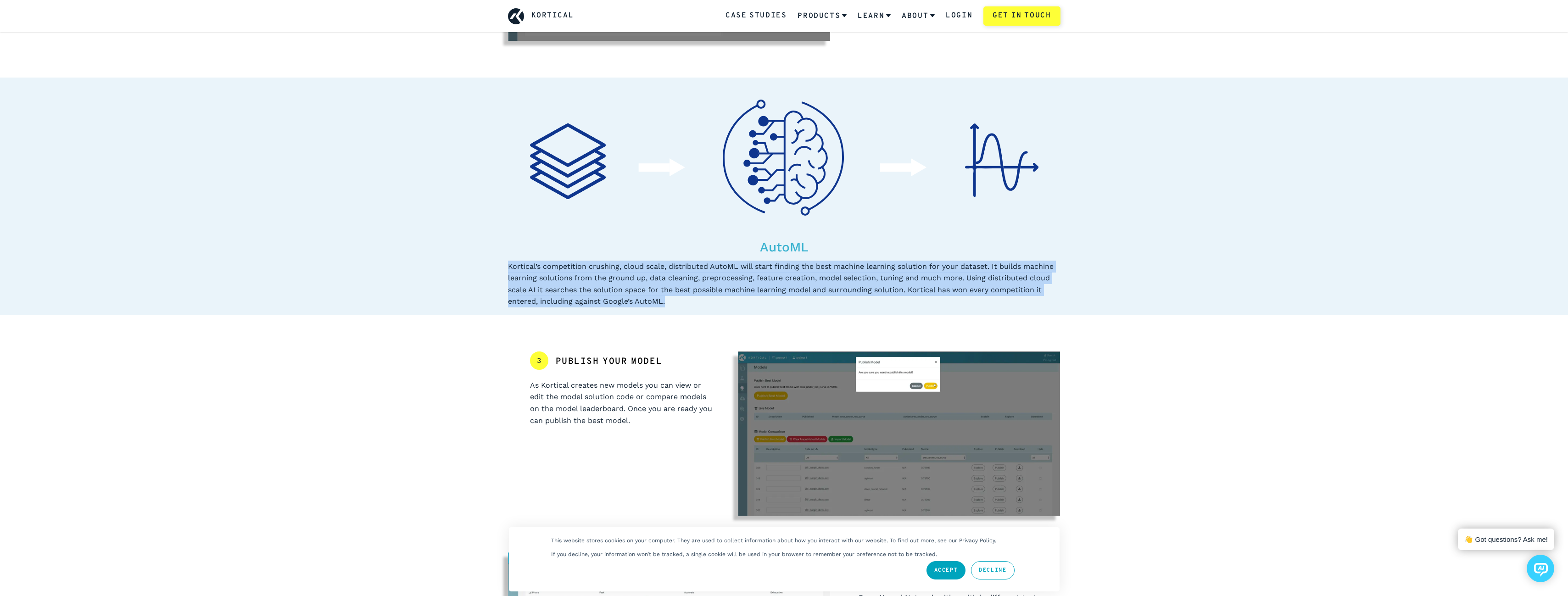
click at [760, 304] on div "AutoML Kortical’s competition crushing, cloud scale, distributed AutoML will st…" at bounding box center [784, 193] width 597 height 230
click at [760, 304] on div "Kortical’s competition crushing, cloud scale, distributed AutoML will start fin…" at bounding box center [784, 284] width 553 height 47
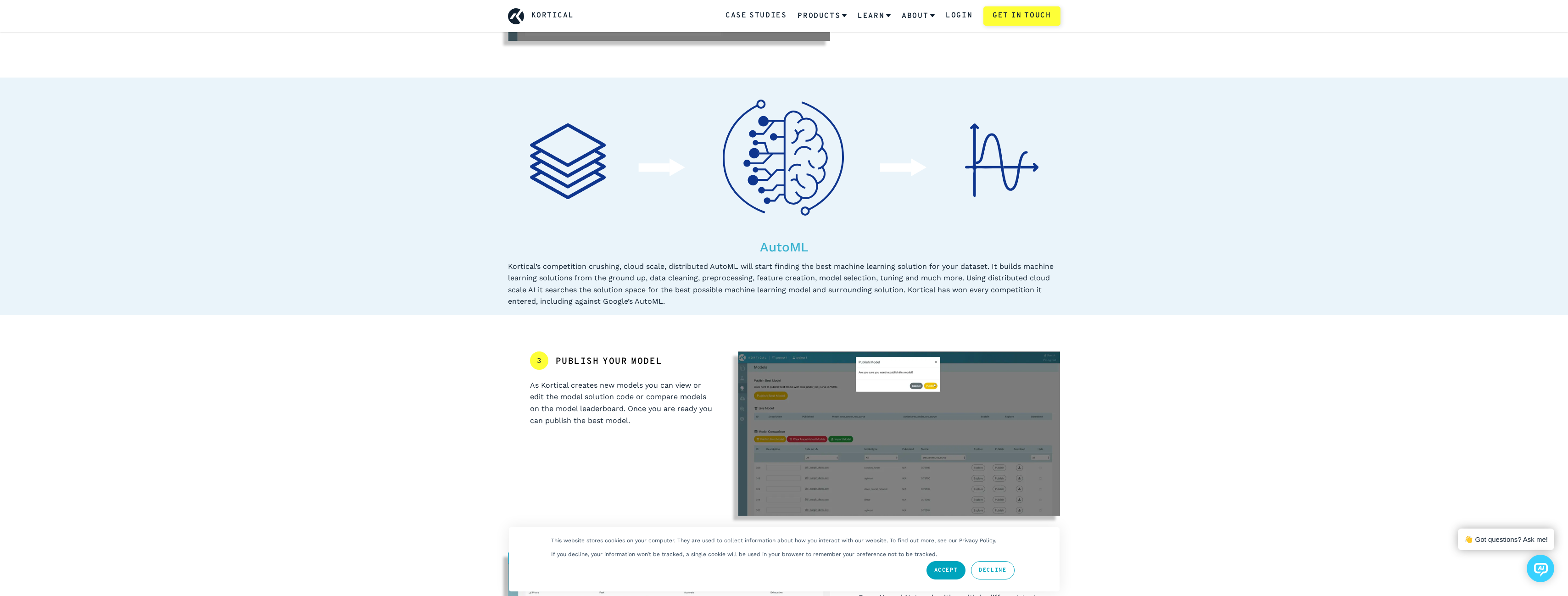
click at [760, 304] on div "Kortical’s competition crushing, cloud scale, distributed AutoML will start fin…" at bounding box center [784, 284] width 553 height 47
click at [486, 273] on div "AutoML Kortical’s competition crushing, cloud scale, distributed AutoML will st…" at bounding box center [784, 193] width 597 height 230
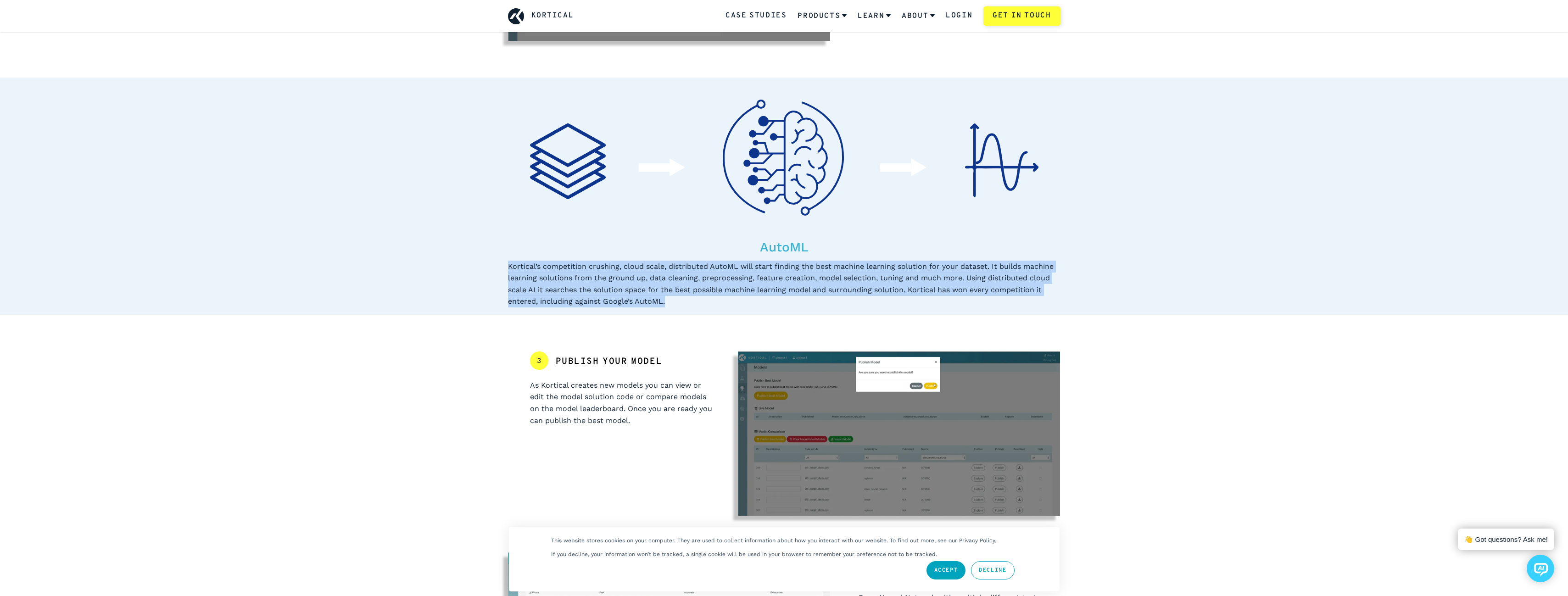
click at [749, 301] on div "AutoML Kortical’s competition crushing, cloud scale, distributed AutoML will st…" at bounding box center [784, 193] width 597 height 230
click at [749, 301] on div "Kortical’s competition crushing, cloud scale, distributed AutoML will start fin…" at bounding box center [784, 284] width 553 height 47
click at [831, 308] on section "AutoML Kortical’s competition crushing, cloud scale, distributed AutoML will st…" at bounding box center [784, 196] width 1568 height 237
click at [508, 262] on div "Kortical’s competition crushing, cloud scale, distributed AutoML will start fin…" at bounding box center [784, 284] width 553 height 47
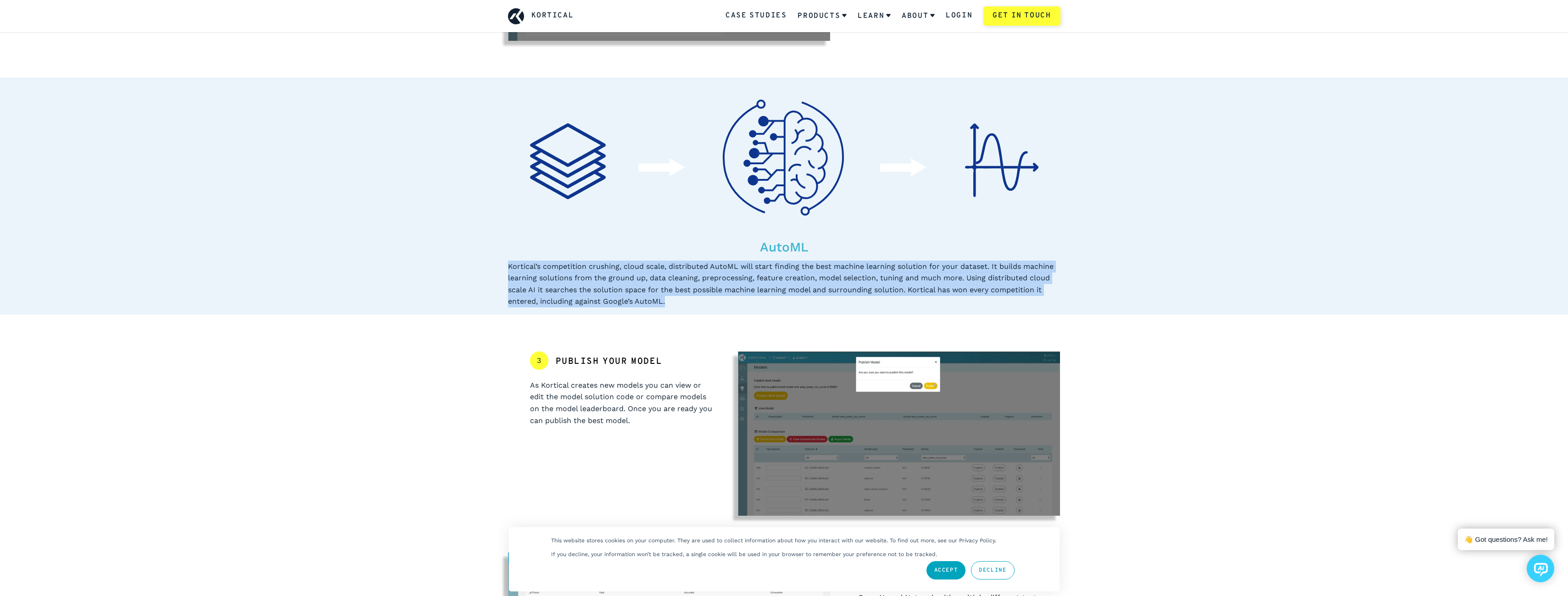
click at [748, 310] on section "AutoML Kortical’s competition crushing, cloud scale, distributed AutoML will st…" at bounding box center [784, 196] width 1568 height 237
click at [458, 262] on section "AutoML Kortical’s competition crushing, cloud scale, distributed AutoML will st…" at bounding box center [784, 196] width 1568 height 237
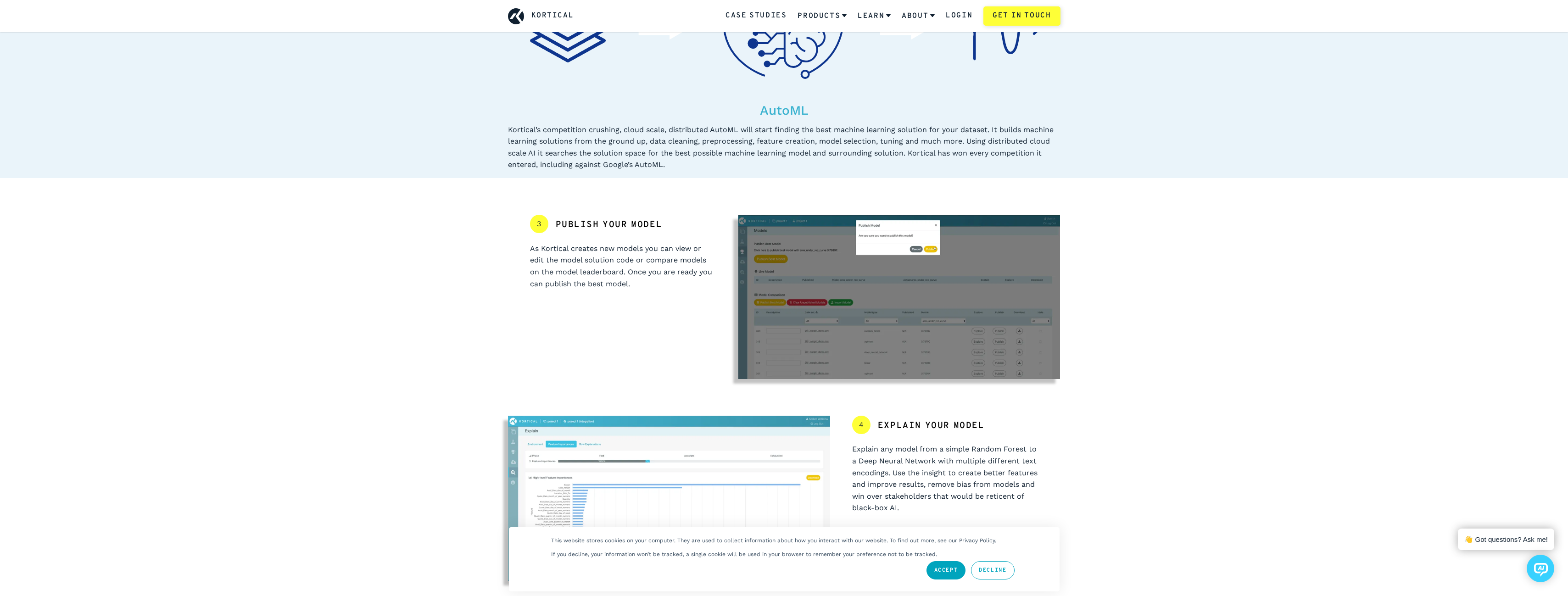
scroll to position [688, 0]
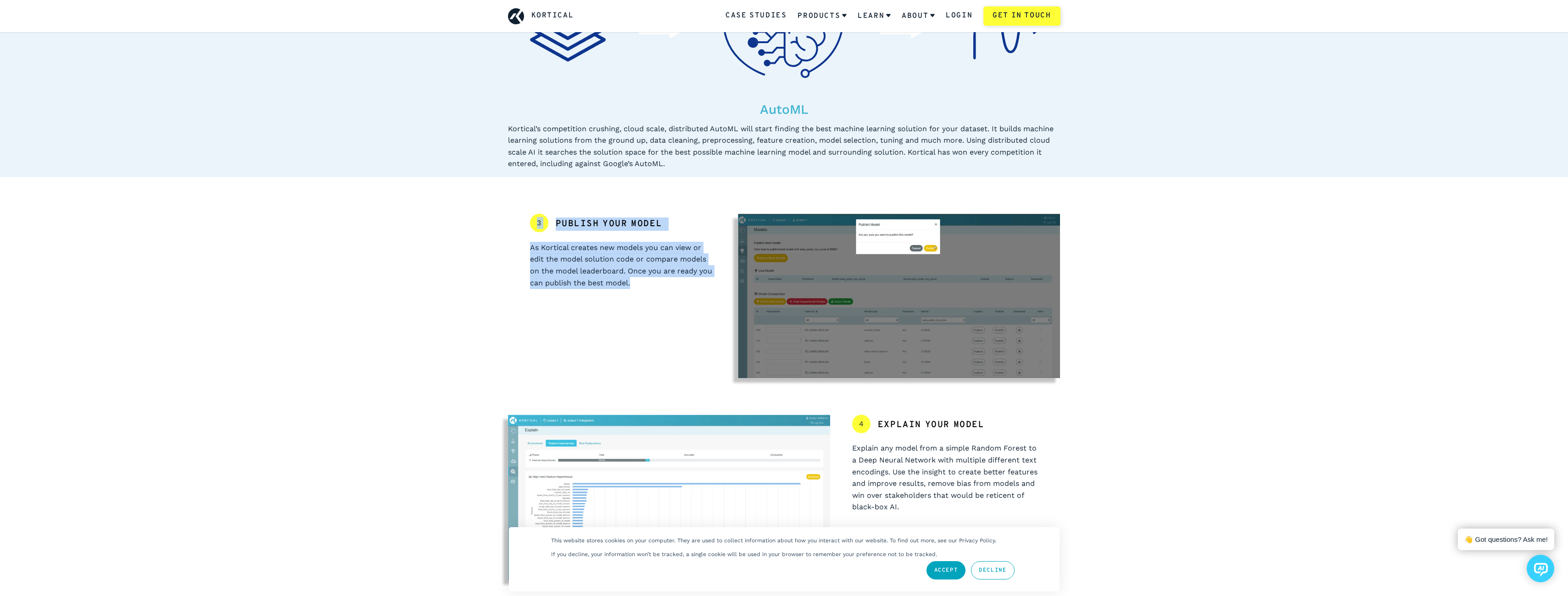
click at [691, 299] on div "Getting started Guide Basic Advanced 1 Upload your data Go to the lab screen an…" at bounding box center [784, 146] width 1568 height 1669
click at [691, 299] on div "3 Publish your model As Kortical creates new models you can view or edit the mo…" at bounding box center [623, 296] width 230 height 164
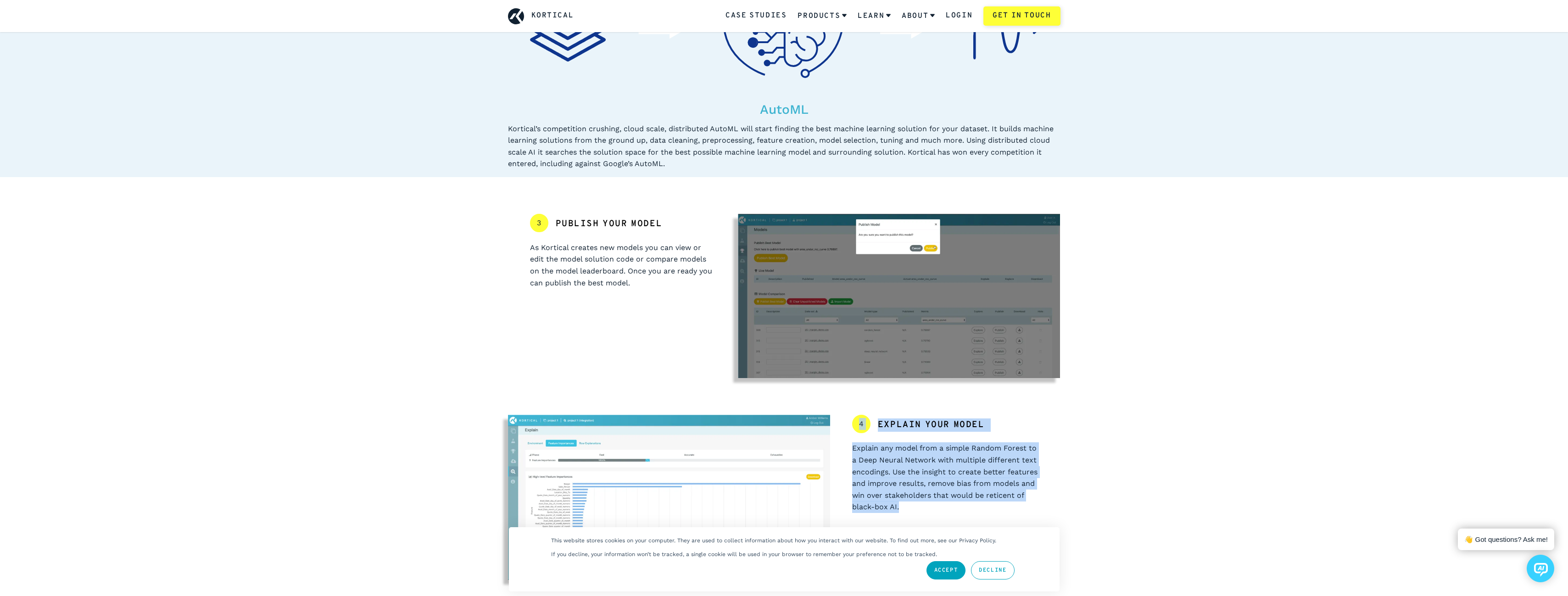
click at [944, 505] on div "4 Explain your model Explain any model from a simple Random Forest to a Deep Ne…" at bounding box center [945, 498] width 230 height 166
click at [944, 505] on p "Explain any model from a simple Random Forest to a Deep Neural Network with mul…" at bounding box center [945, 478] width 186 height 71
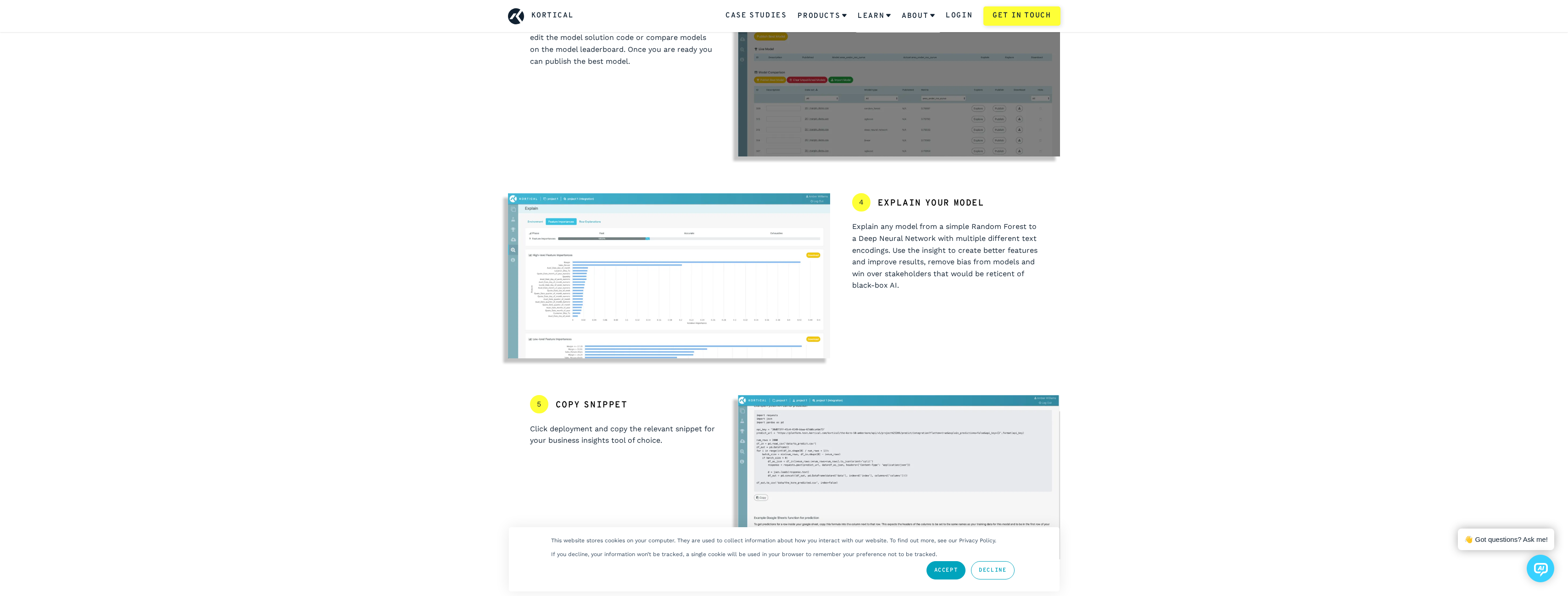
scroll to position [918, 0]
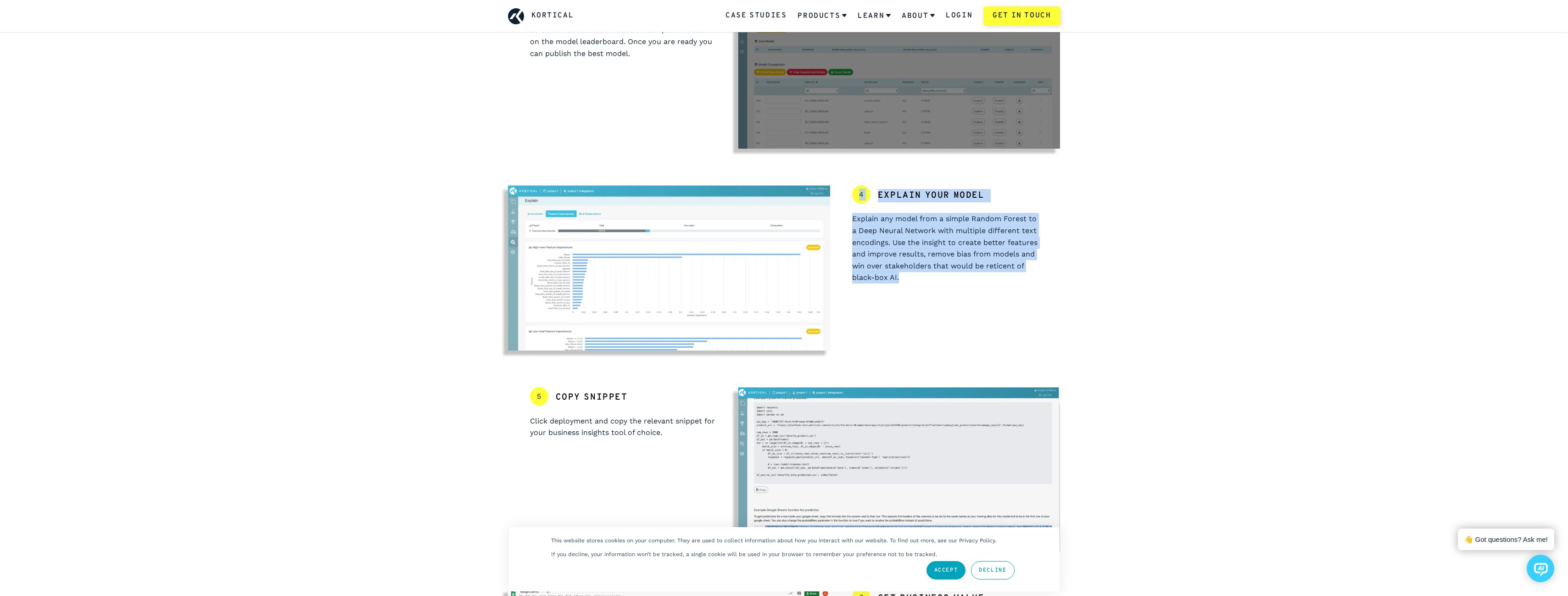
click at [847, 197] on div "4 Explain your model Explain any model from a simple Random Forest to a Deep Ne…" at bounding box center [945, 268] width 230 height 166
click at [846, 195] on div "4 Explain your model Explain any model from a simple Random Forest to a Deep Ne…" at bounding box center [945, 268] width 230 height 166
click at [941, 288] on div "4 Explain your model Explain any model from a simple Random Forest to a Deep Ne…" at bounding box center [945, 268] width 230 height 166
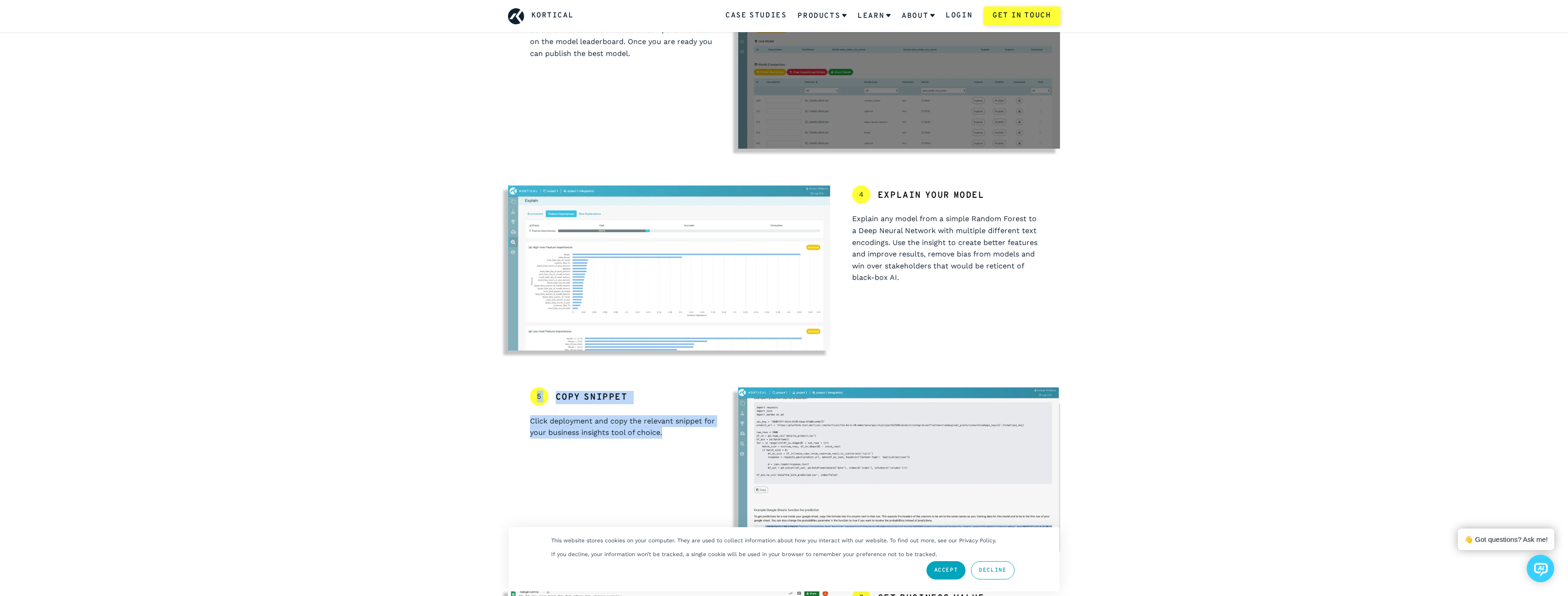
click at [726, 457] on div "5 Copy snippet Click deployment and copy the relevant snippet for your business…" at bounding box center [623, 469] width 230 height 164
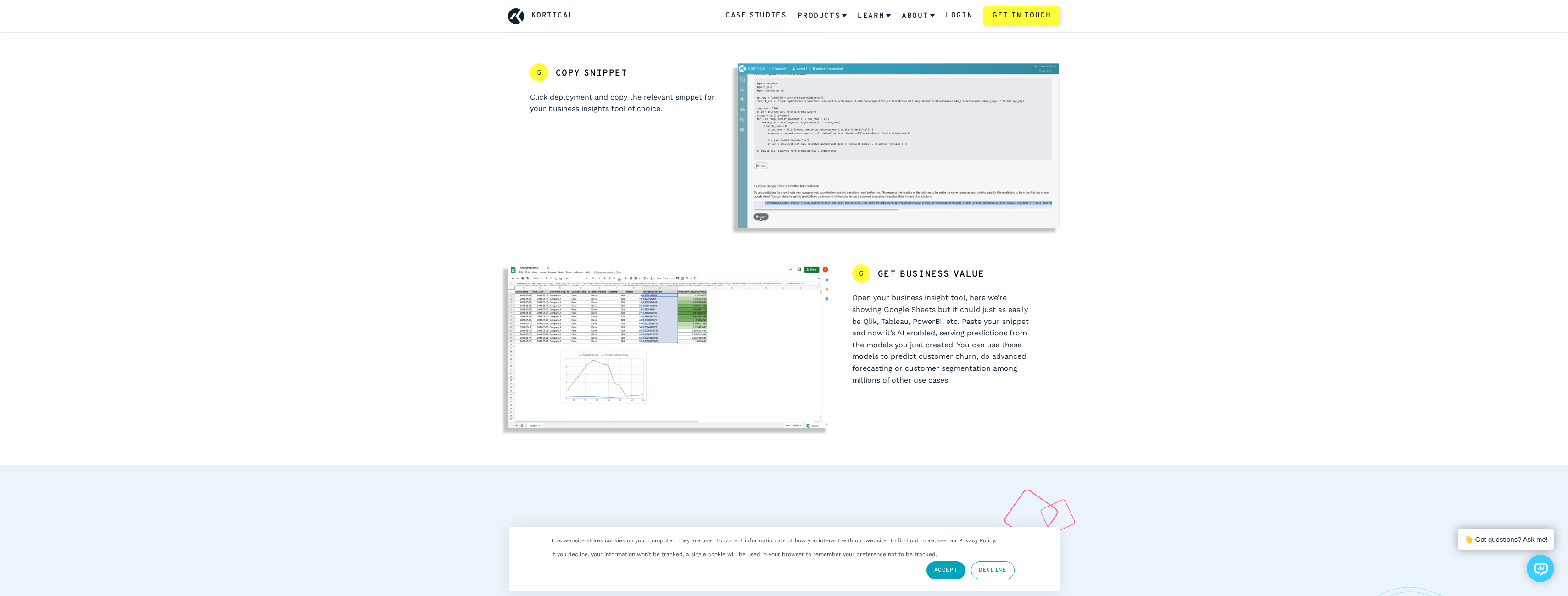
scroll to position [1285, 0]
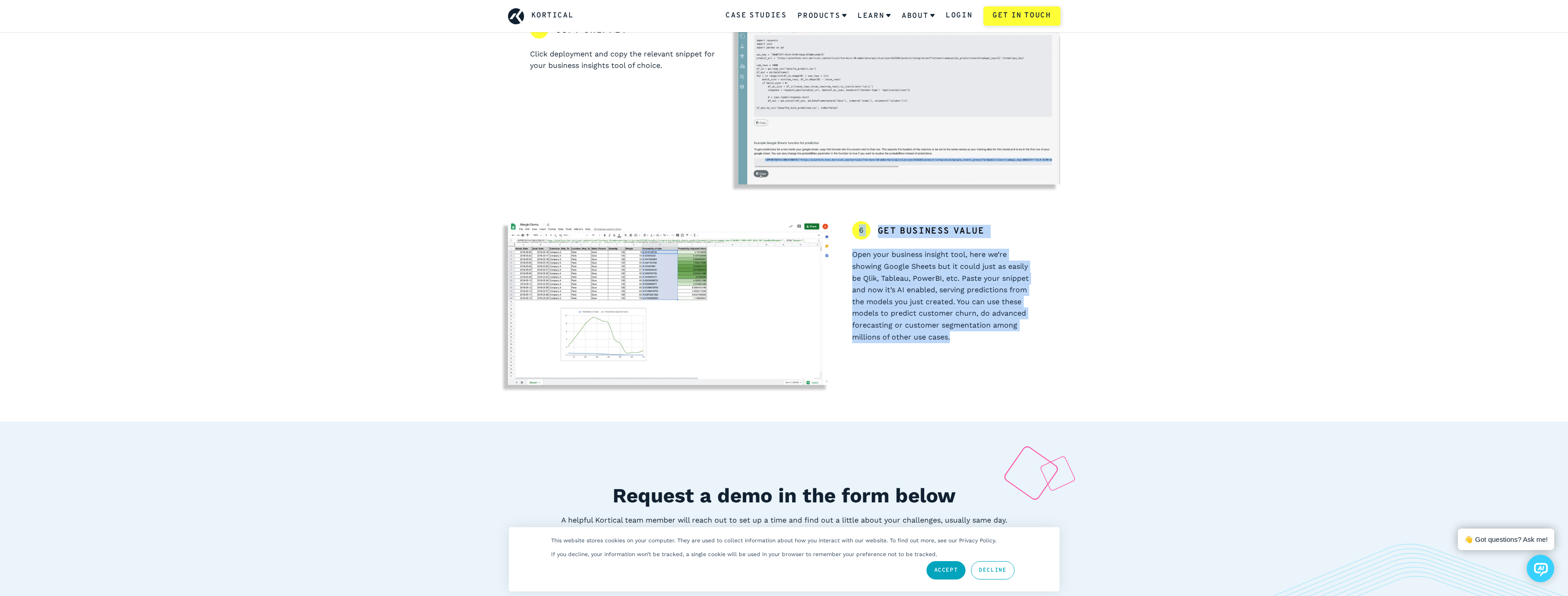
click at [856, 221] on div "6 Get business value Open your business insight tool, here we’re showing Google…" at bounding box center [945, 303] width 230 height 164
click at [997, 347] on div "6 Get business value Open your business insight tool, here we’re showing Google…" at bounding box center [945, 303] width 230 height 164
click at [850, 232] on div "6 Get business value Open your business insight tool, here we’re showing Google…" at bounding box center [945, 303] width 230 height 164
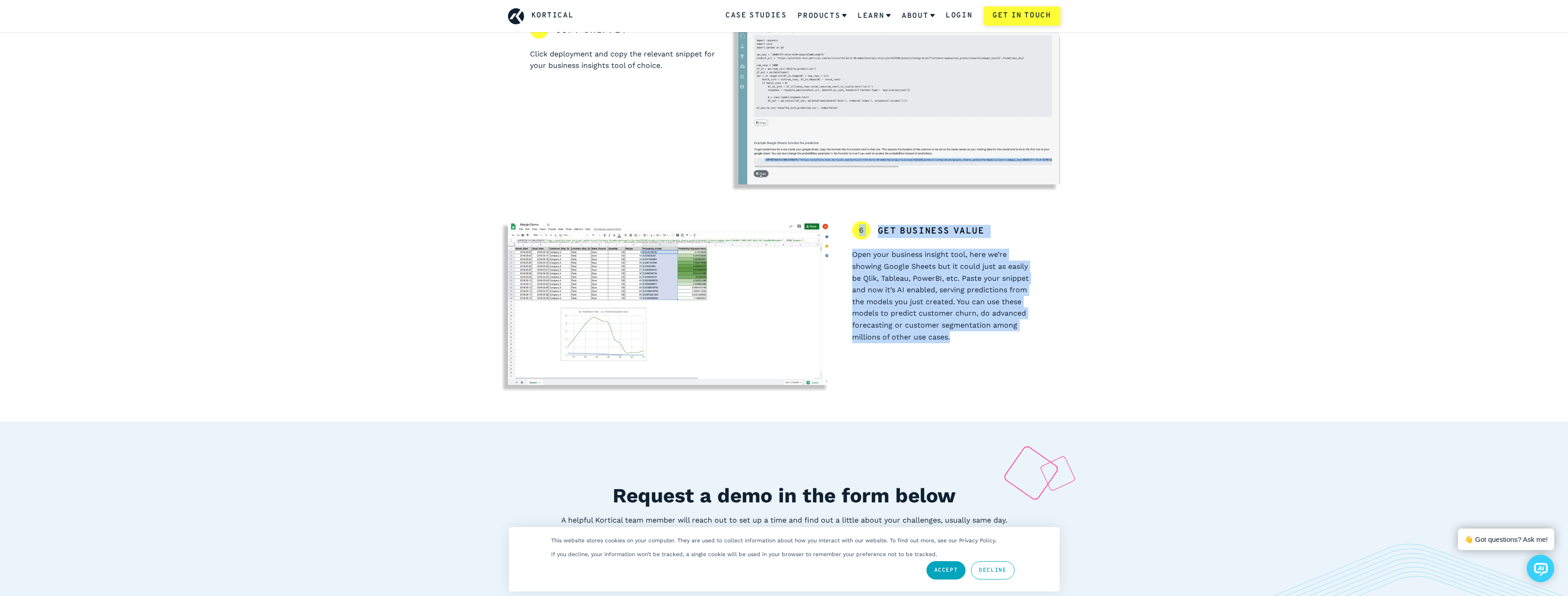
click at [849, 229] on div "6 Get business value Open your business insight tool, here we’re showing Google…" at bounding box center [945, 303] width 230 height 164
click at [974, 338] on div "6 Get business value Open your business insight tool, here we’re showing Google…" at bounding box center [945, 303] width 230 height 164
click at [974, 338] on p "Open your business insight tool, here we’re showing Google Sheets but it could …" at bounding box center [945, 296] width 186 height 94
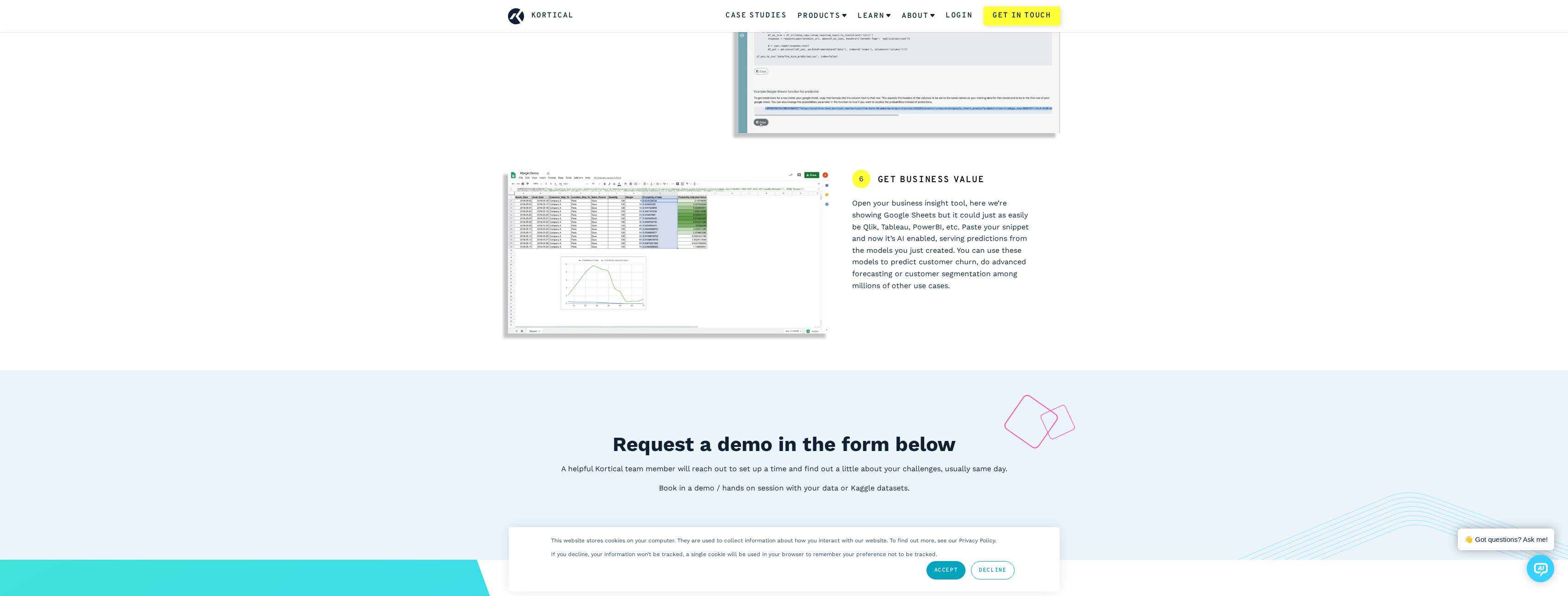
scroll to position [1422, 0]
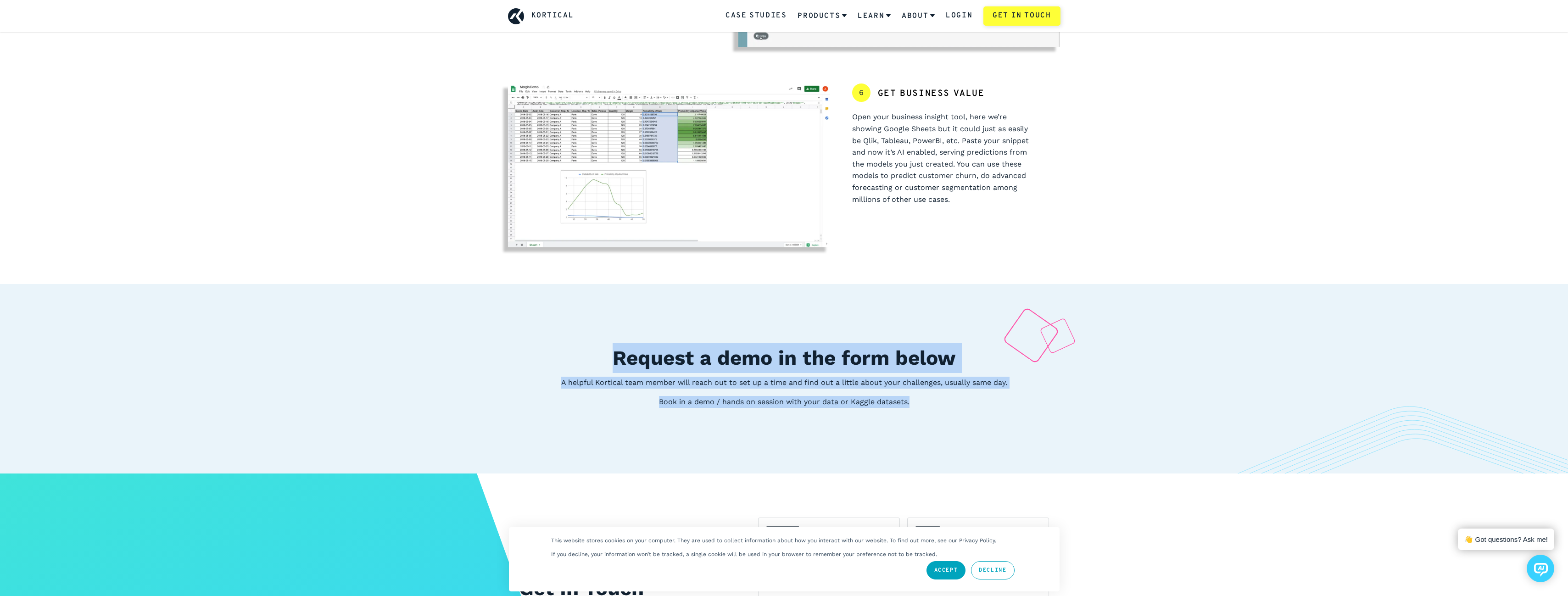
click at [988, 416] on div "Request a demo in the form below A helpful Kortical team member will reach out …" at bounding box center [784, 379] width 1568 height 189
click at [984, 416] on div "Request a demo in the form below A helpful Kortical team member will reach out …" at bounding box center [784, 379] width 1568 height 189
click at [595, 348] on div "Request a demo in the form below A helpful Kortical team member will reach out …" at bounding box center [784, 379] width 1568 height 189
click at [595, 348] on h2 "Request a demo in the form below" at bounding box center [784, 358] width 553 height 31
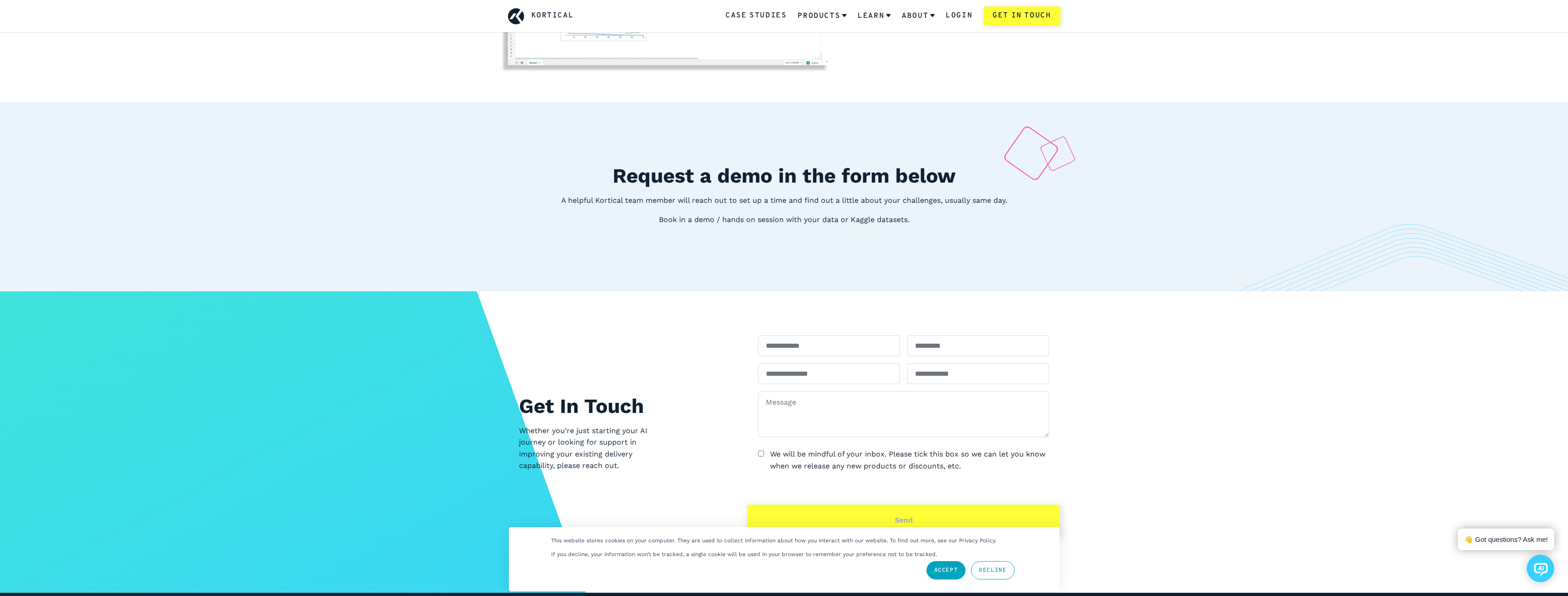
scroll to position [1606, 0]
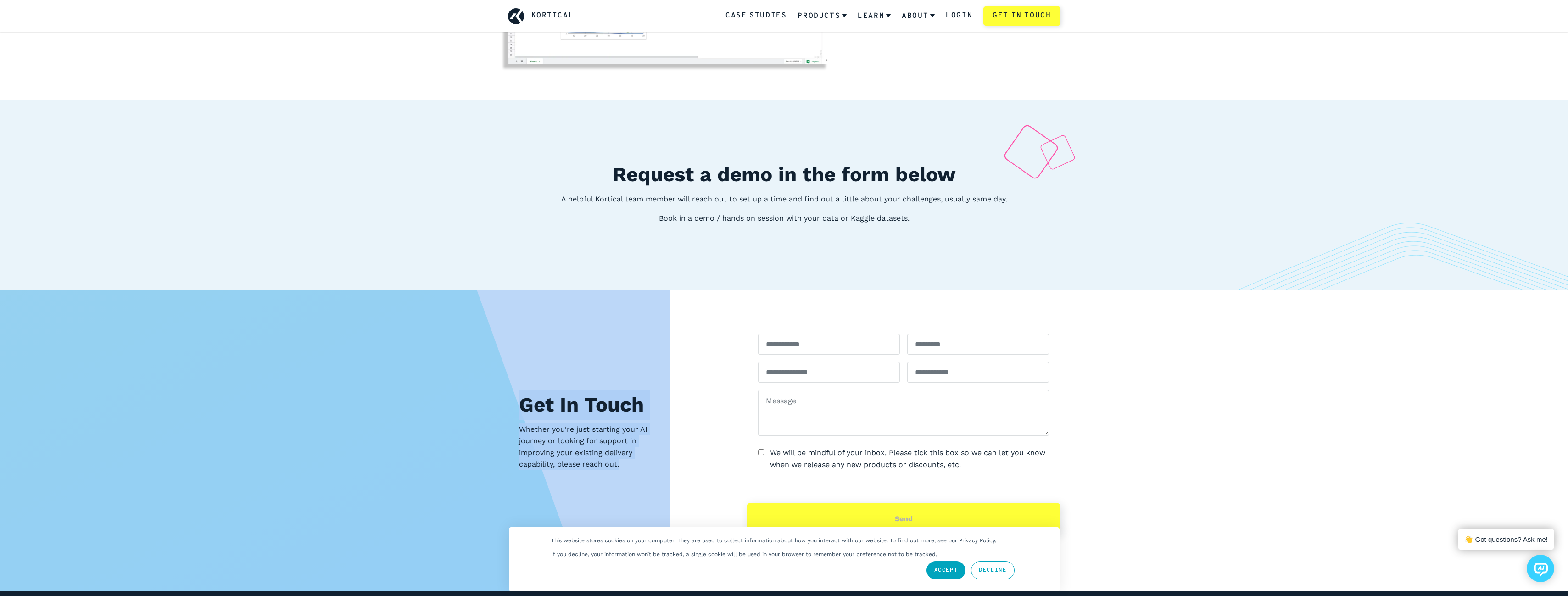
click at [485, 406] on section "Get In Touch Whether you're just starting your AI journey or looking for suppor…" at bounding box center [784, 440] width 1568 height 301
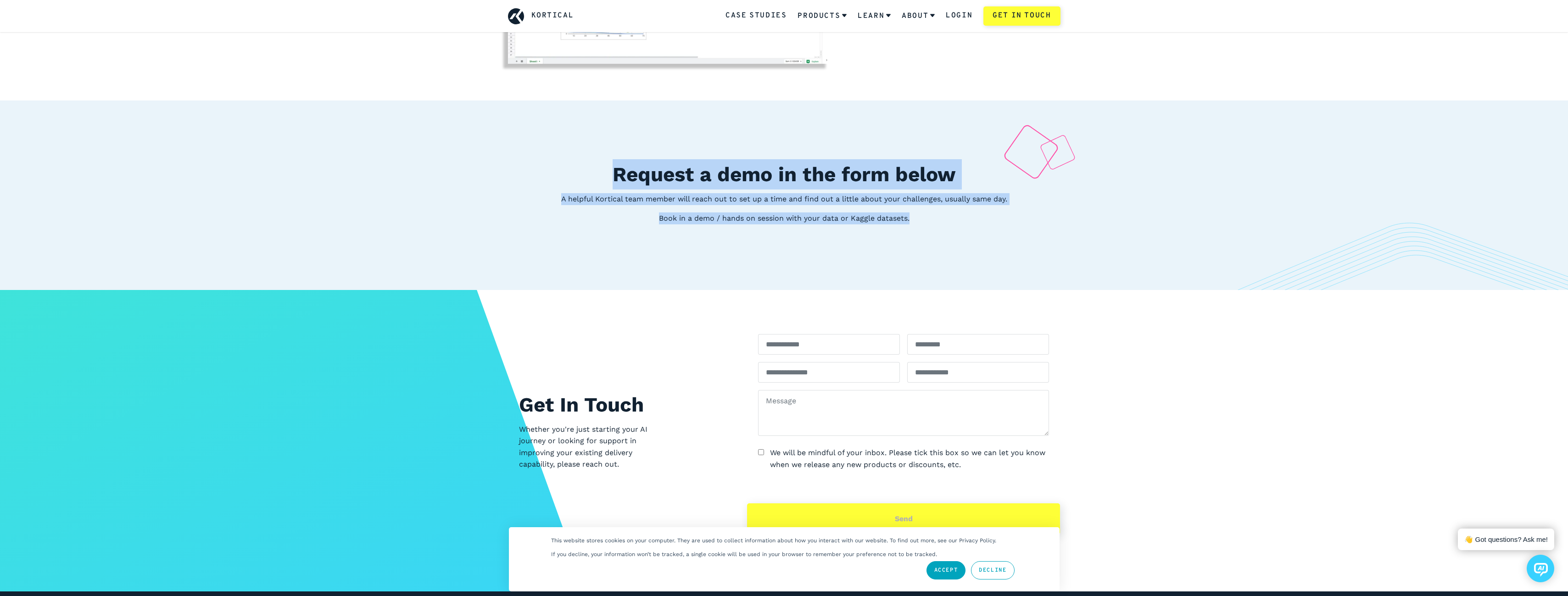
click at [1061, 257] on div "Request a demo in the form below A helpful Kortical team member will reach out …" at bounding box center [784, 195] width 1568 height 189
click at [970, 237] on div "Request a demo in the form below A helpful Kortical team member will reach out …" at bounding box center [784, 195] width 1568 height 189
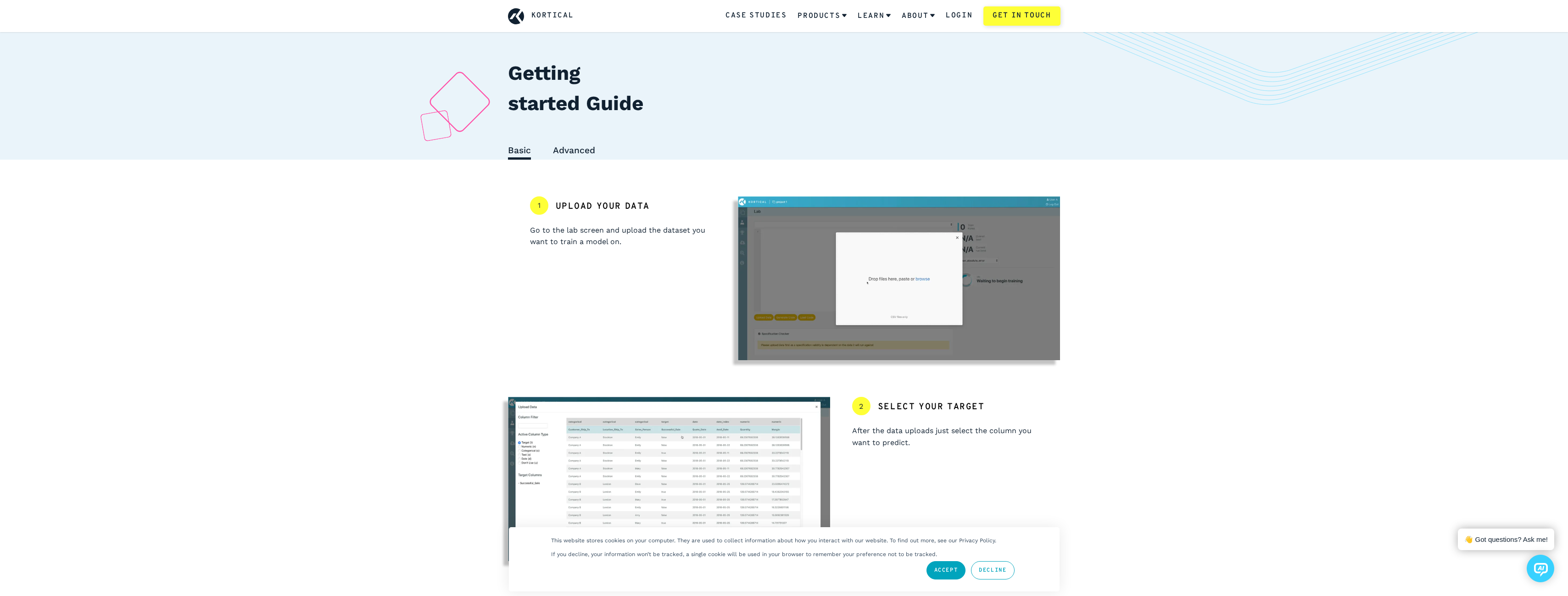
scroll to position [46, 0]
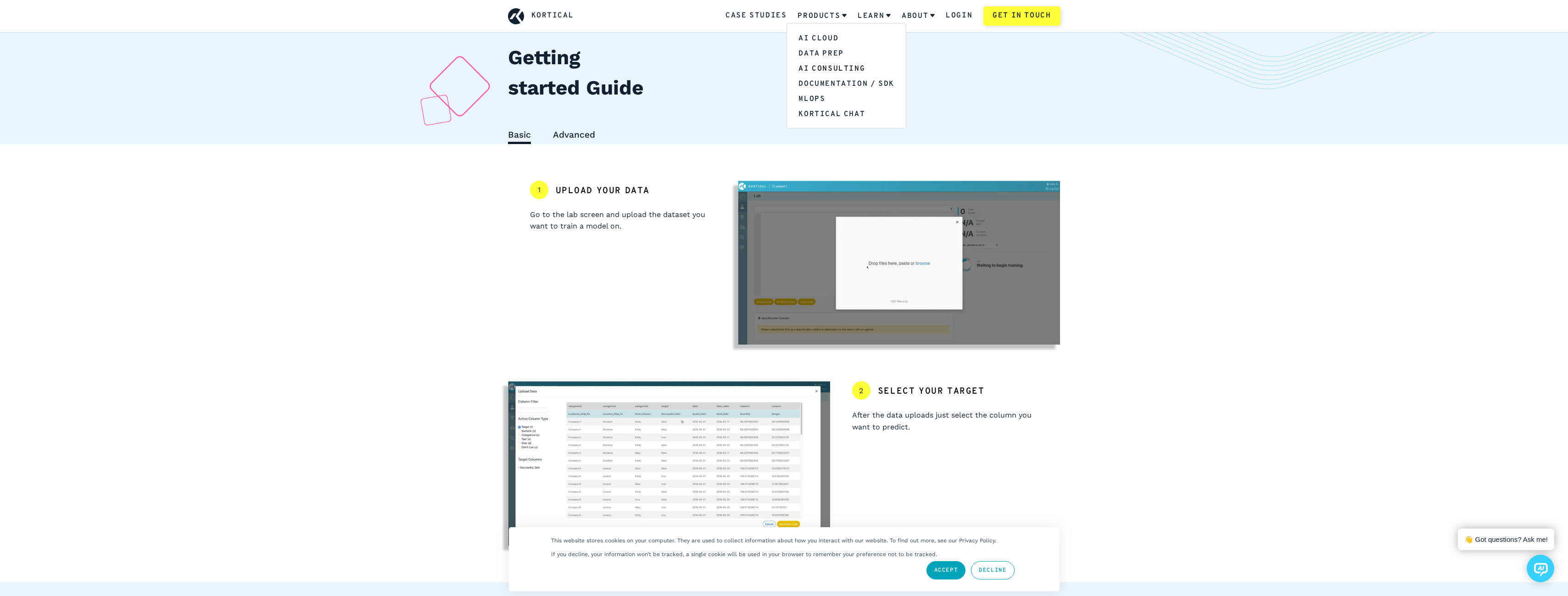
click at [834, 67] on link "AI Consulting" at bounding box center [846, 68] width 119 height 15
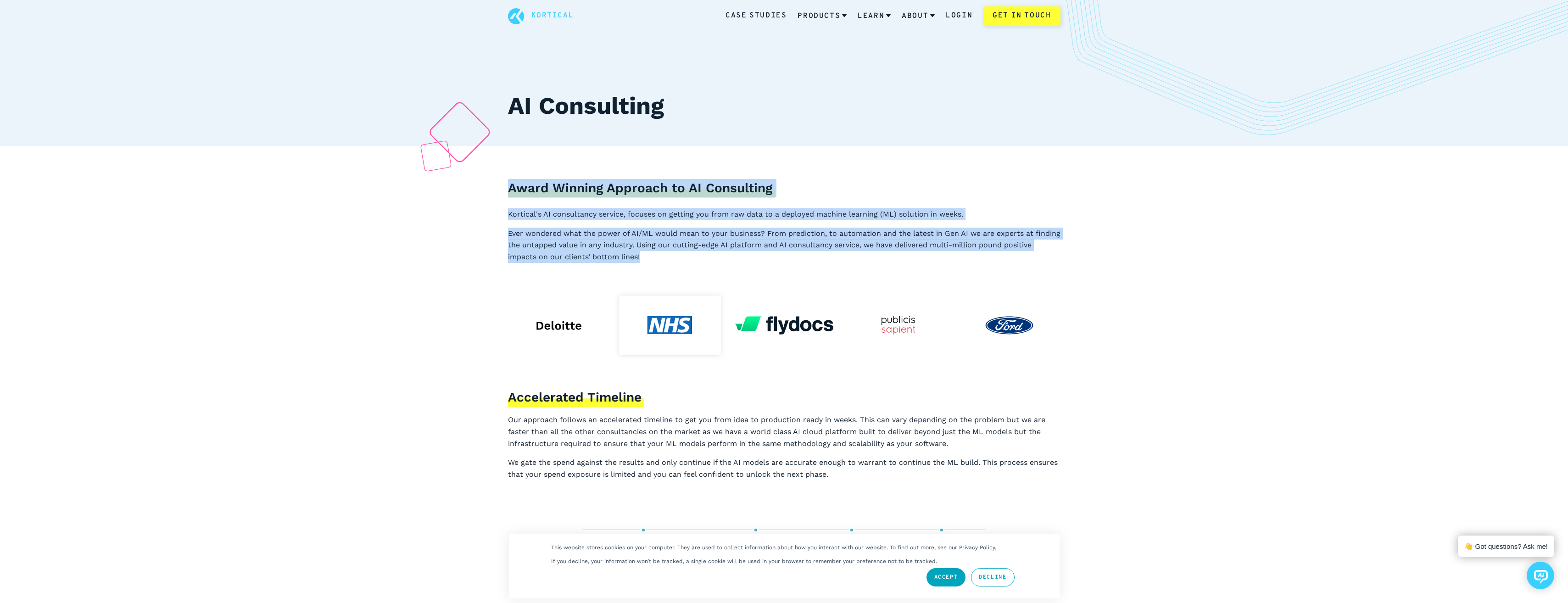
click at [800, 278] on div "Award Winning Approach to AI Consulting Kortical's AI consultancy service, focu…" at bounding box center [784, 221] width 597 height 150
click at [745, 263] on div "Award Winning Approach to AI Consulting Kortical's AI consultancy service, focu…" at bounding box center [784, 221] width 597 height 150
click at [501, 209] on div "Award Winning Approach to AI Consulting Kortical's AI consultancy service, focu…" at bounding box center [784, 221] width 597 height 150
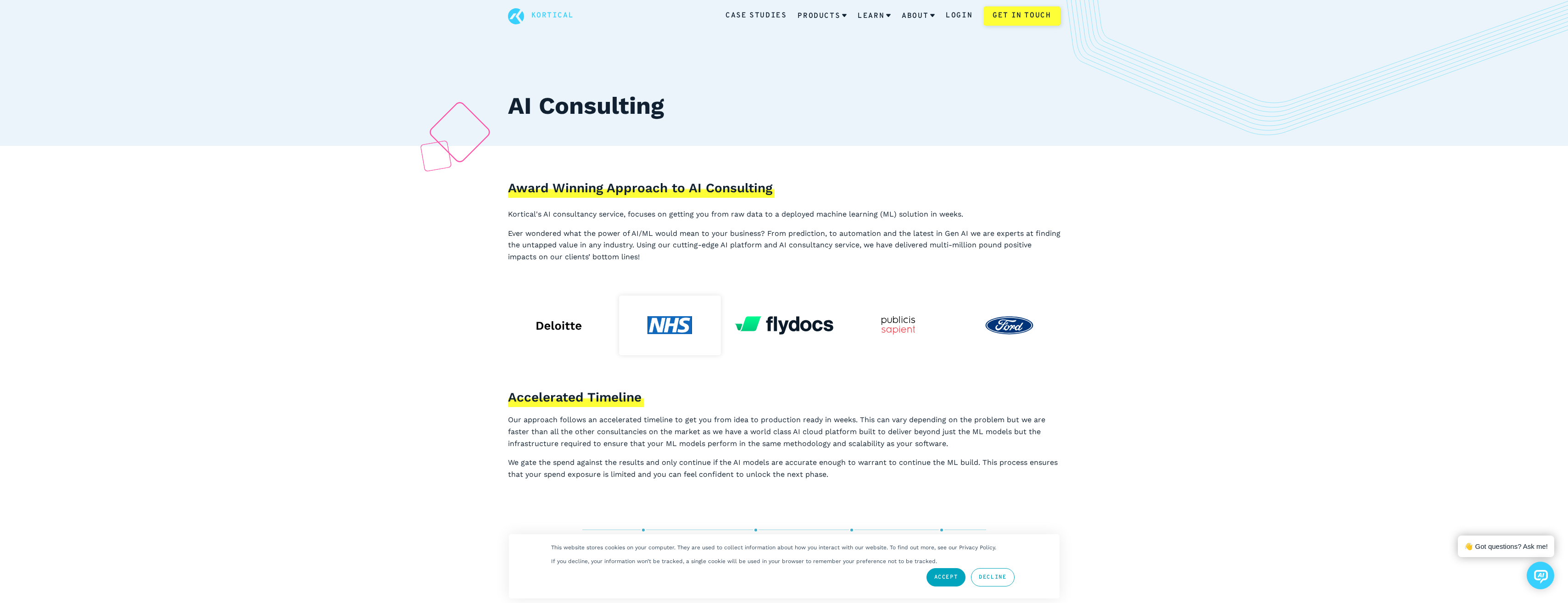
click at [495, 194] on div "Award Winning Approach to AI Consulting Kortical's AI consultancy service, focu…" at bounding box center [784, 221] width 597 height 150
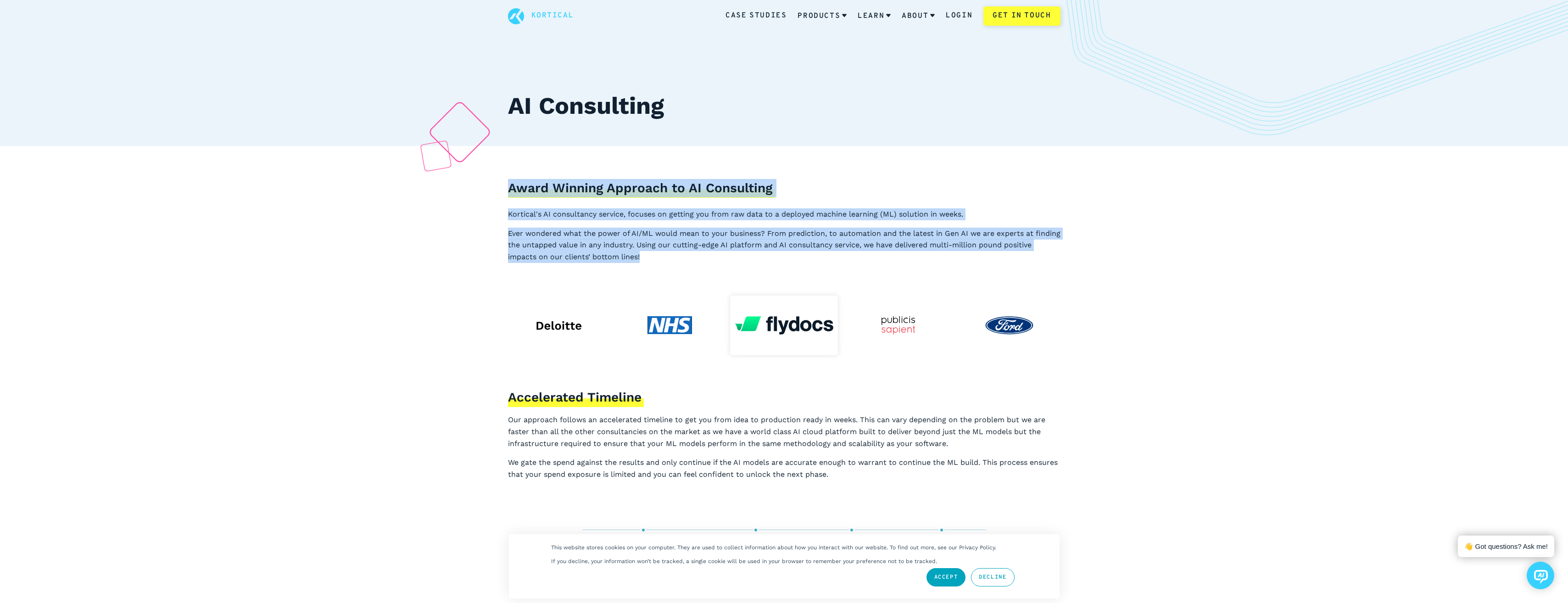
click at [812, 284] on div "Award Winning Approach to AI Consulting Kortical's AI consultancy service, focu…" at bounding box center [784, 221] width 597 height 150
click at [812, 281] on div "Award Winning Approach to AI Consulting Kortical's AI consultancy service, focu…" at bounding box center [784, 221] width 597 height 150
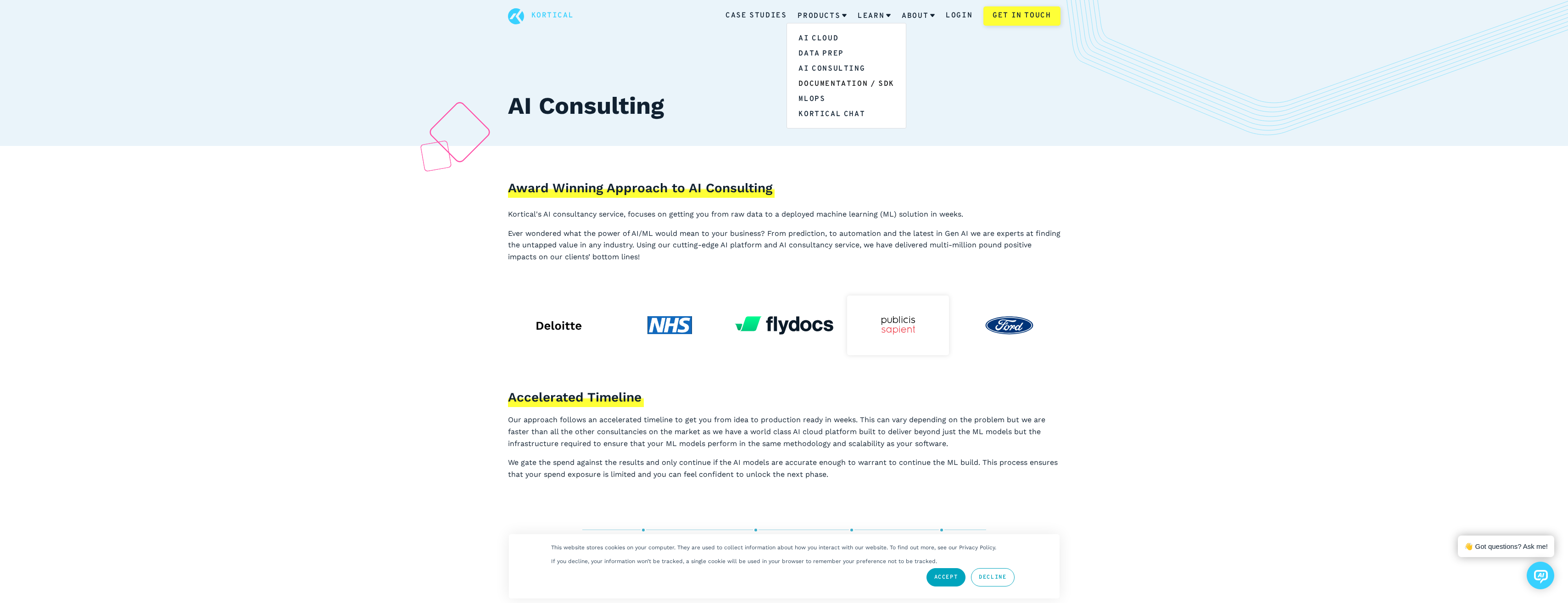
click at [830, 86] on link "Documentation / SDK" at bounding box center [846, 83] width 119 height 15
click at [822, 37] on link "AI Cloud" at bounding box center [846, 38] width 119 height 15
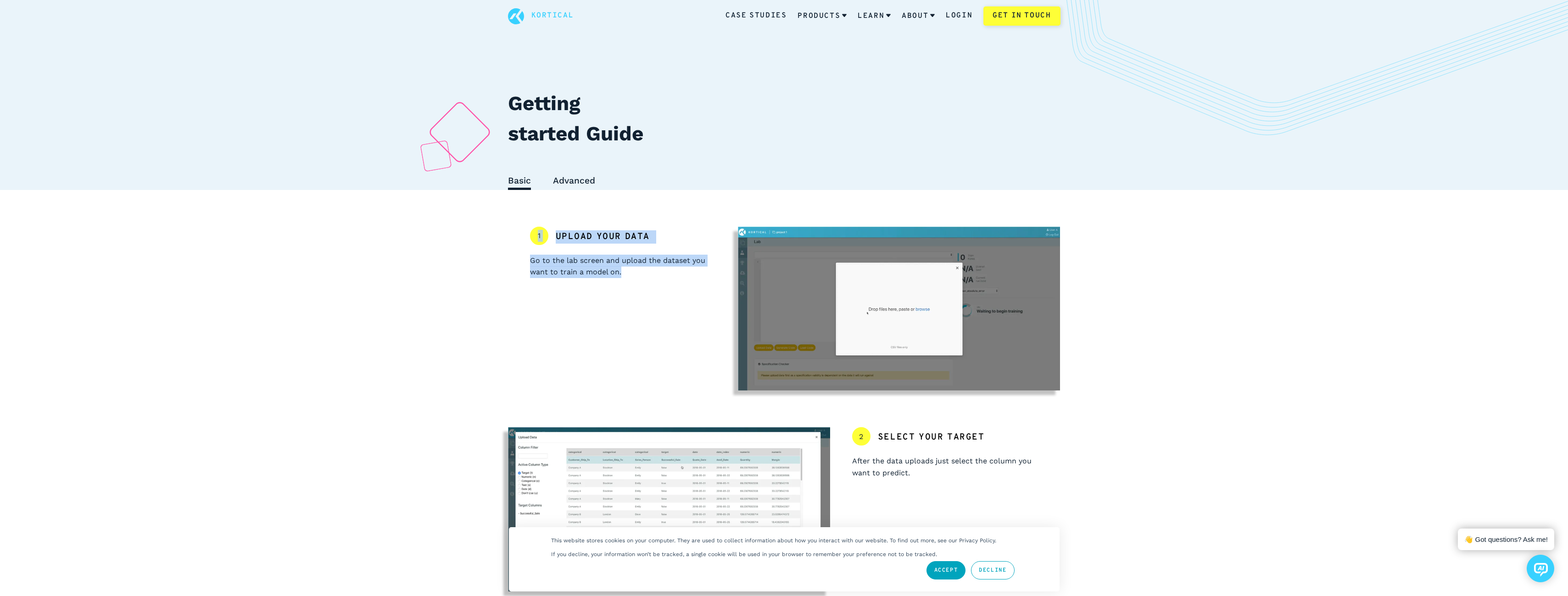
click at [720, 303] on section "1 Upload your data Go to the lab screen and upload the dataset you want to trai…" at bounding box center [784, 309] width 597 height 164
click at [686, 299] on div "1 Upload your data Go to the lab screen and upload the dataset you want to trai…" at bounding box center [623, 309] width 230 height 164
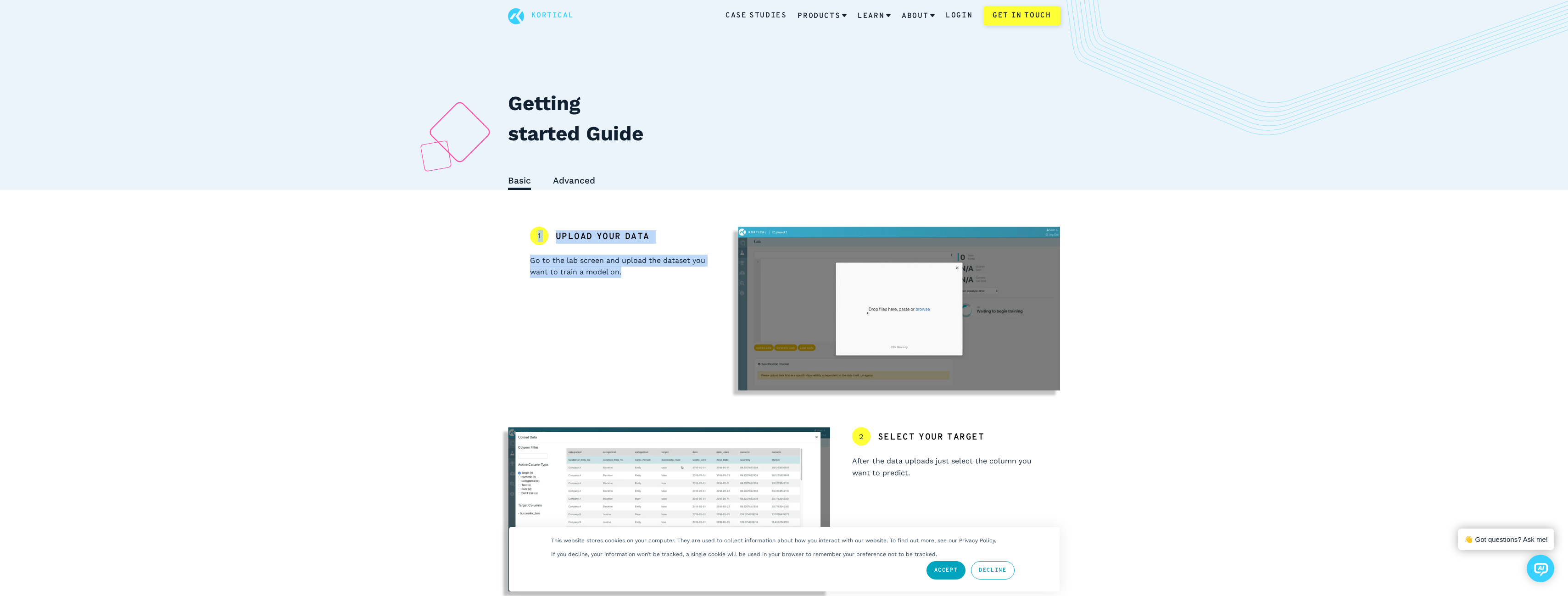
click at [692, 288] on div "1 Upload your data Go to the lab screen and upload the dataset you want to trai…" at bounding box center [623, 309] width 230 height 164
click at [678, 279] on div "1 Upload your data Go to the lab screen and upload the dataset you want to trai…" at bounding box center [623, 309] width 230 height 164
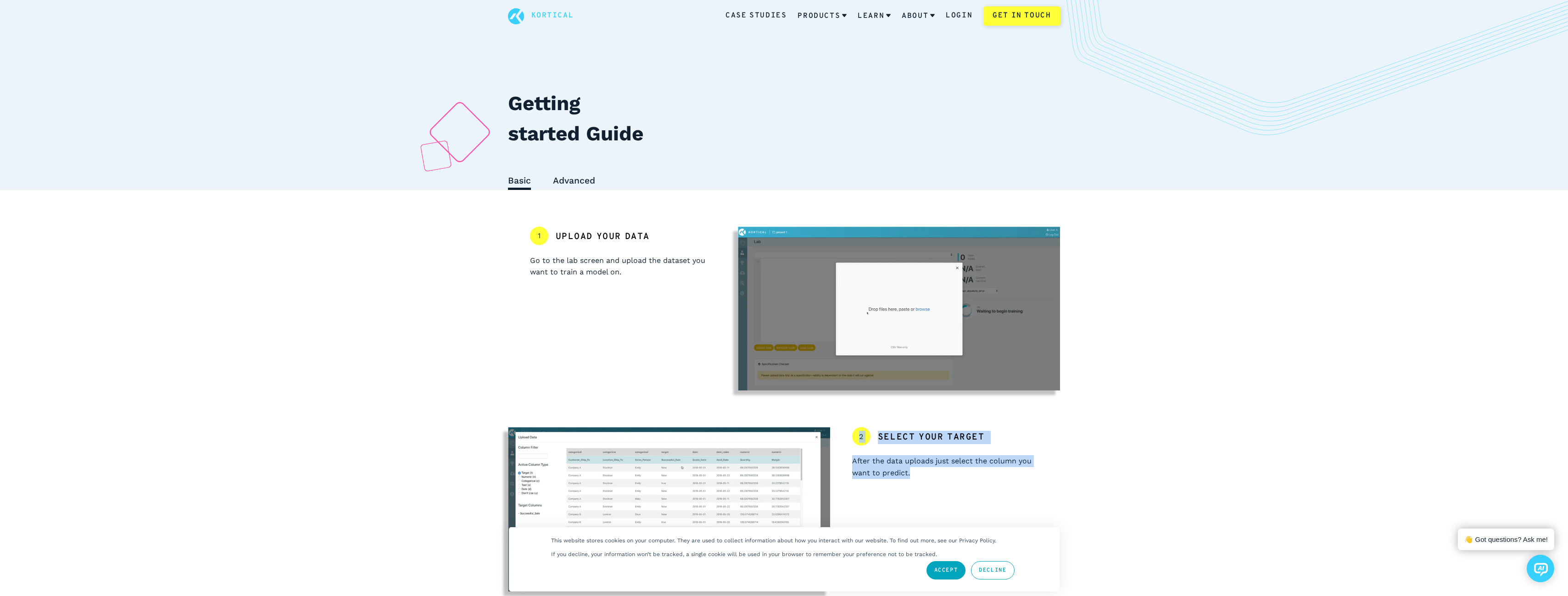
click at [947, 479] on p "After the data uploads just select the column you want to predict." at bounding box center [945, 467] width 186 height 23
click at [860, 437] on div "2 Select your target After the data uploads just select the column you want to …" at bounding box center [945, 509] width 230 height 164
click at [857, 436] on span "2" at bounding box center [861, 436] width 18 height 18
click at [1011, 485] on div "2 Select your target After the data uploads just select the column you want to …" at bounding box center [945, 509] width 230 height 164
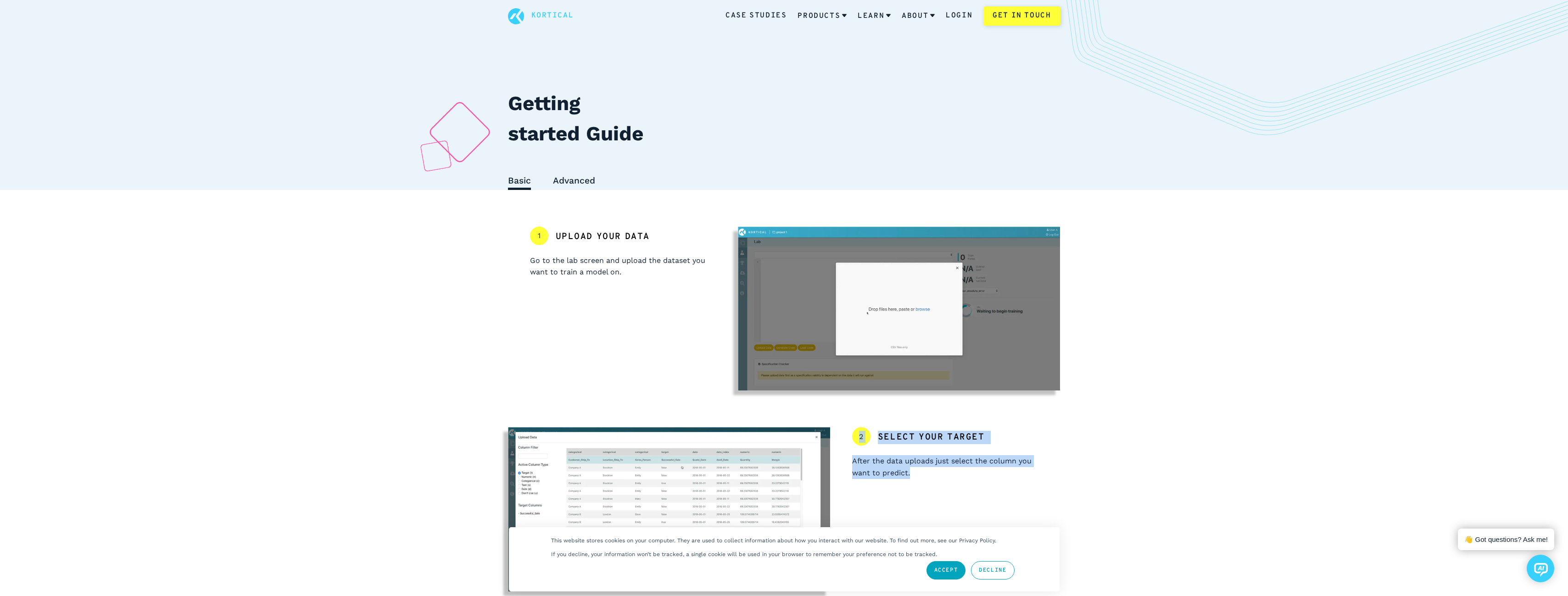
click at [1011, 485] on div "2 Select your target After the data uploads just select the column you want to …" at bounding box center [945, 509] width 230 height 164
click at [850, 430] on div "2 Select your target After the data uploads just select the column you want to …" at bounding box center [945, 509] width 230 height 164
click at [1014, 484] on div "2 Select your target After the data uploads just select the column you want to …" at bounding box center [945, 509] width 230 height 164
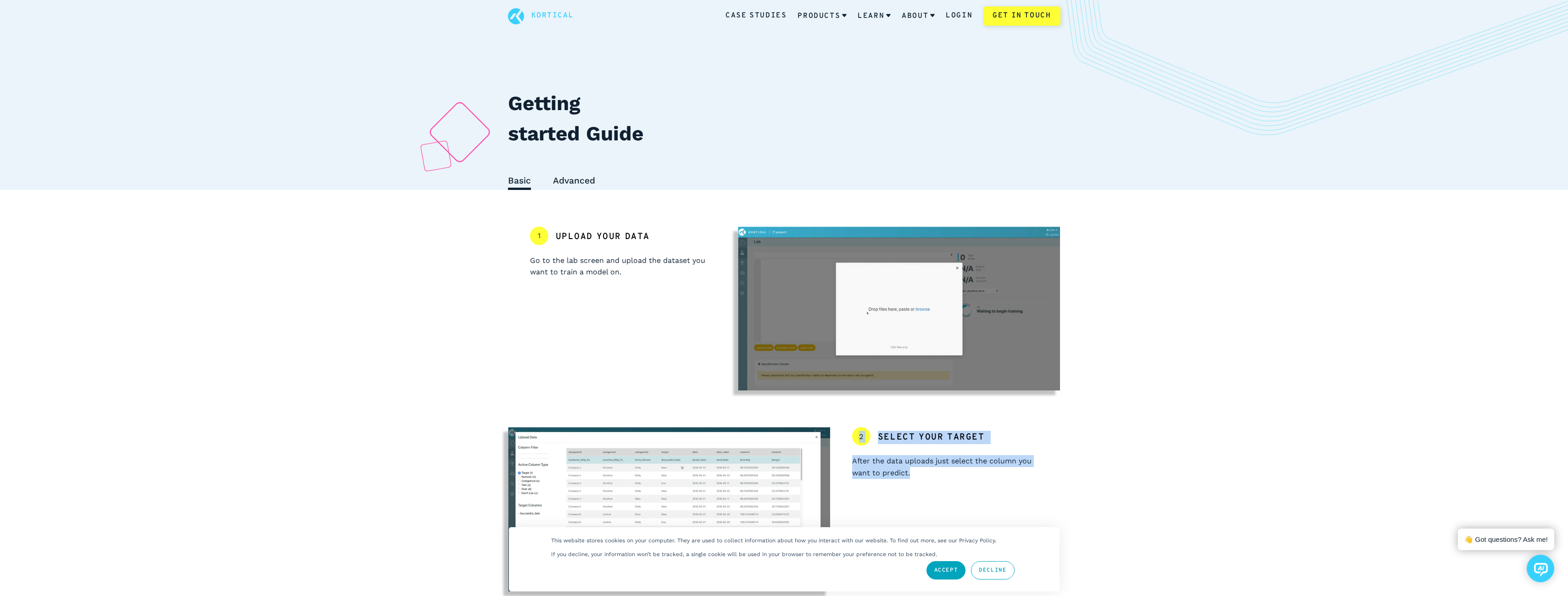
click at [848, 435] on div "2 Select your target After the data uploads just select the column you want to …" at bounding box center [945, 509] width 230 height 164
click at [1011, 482] on div "2 Select your target After the data uploads just select the column you want to …" at bounding box center [945, 509] width 230 height 164
click at [826, 431] on div "2 Select your target After the data uploads just select the column you want to …" at bounding box center [784, 509] width 553 height 164
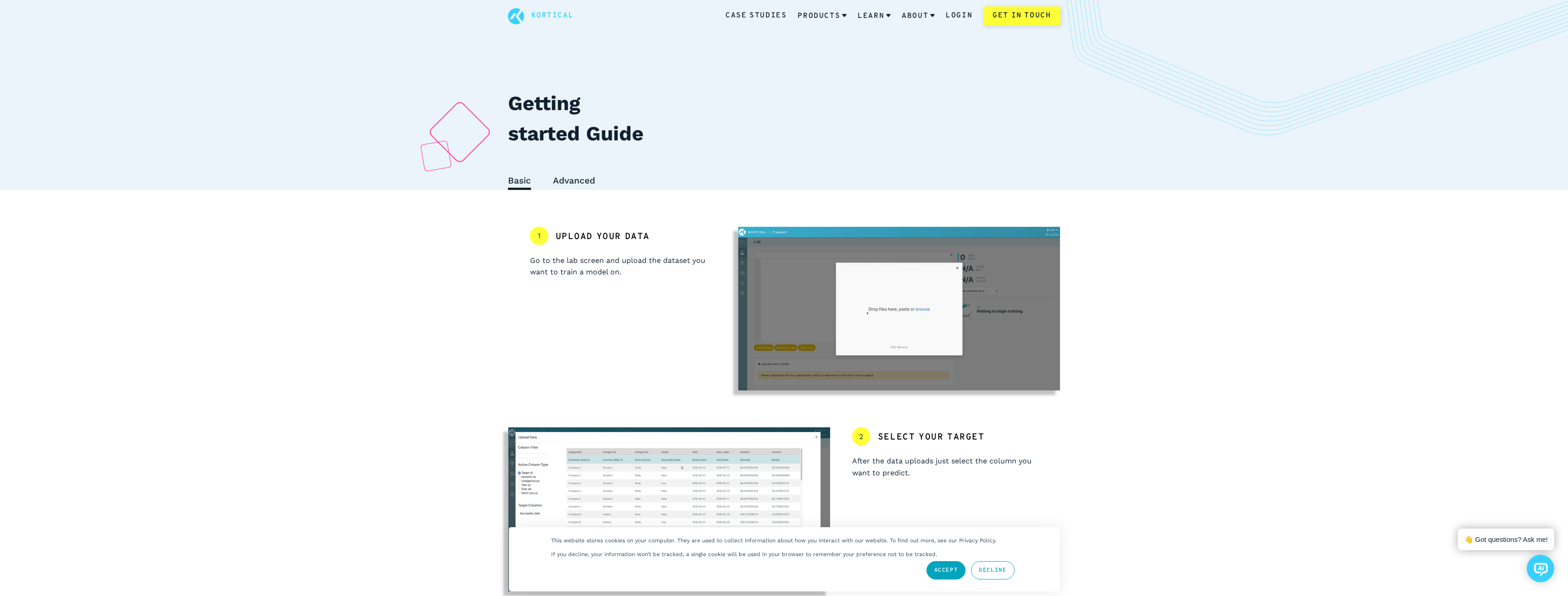
click at [845, 430] on div "2 Select your target After the data uploads just select the column you want to …" at bounding box center [945, 509] width 230 height 164
click at [1011, 489] on div "2 Select your target After the data uploads just select the column you want to …" at bounding box center [945, 509] width 230 height 164
click at [849, 441] on div "2 Select your target After the data uploads just select the column you want to …" at bounding box center [945, 509] width 230 height 164
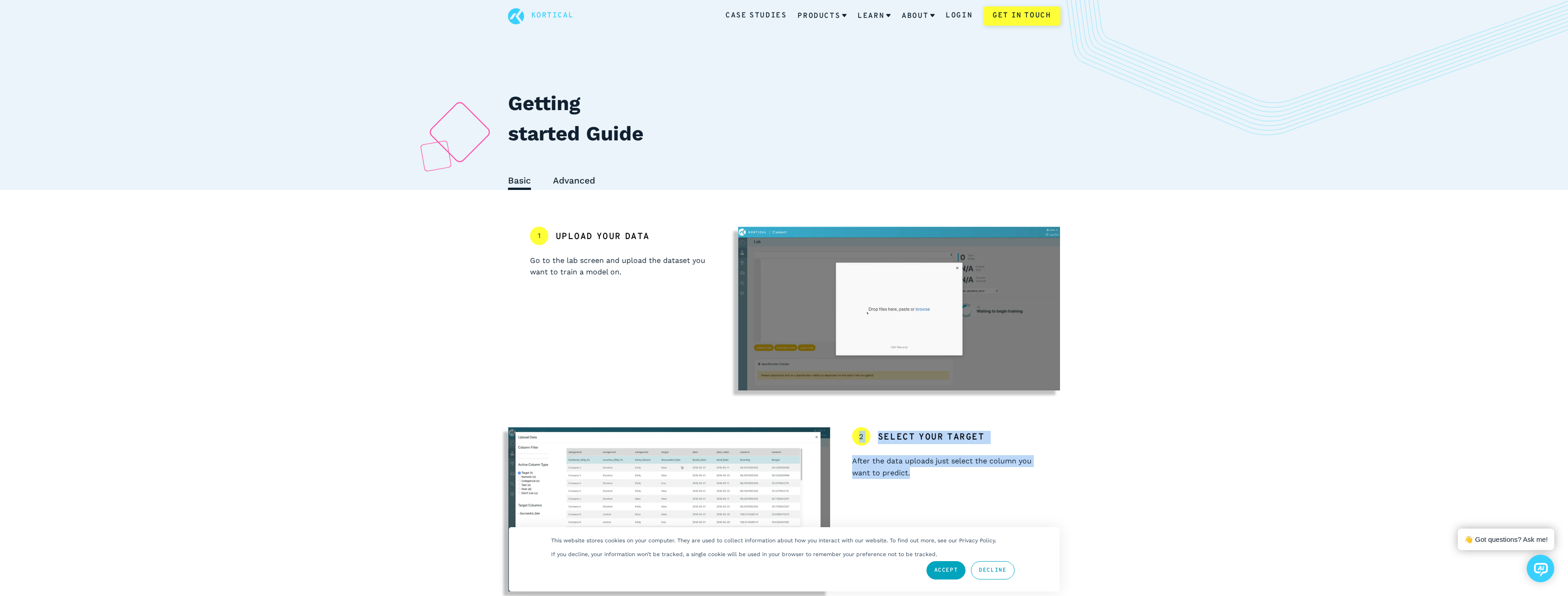
click at [1035, 500] on div "2 Select your target After the data uploads just select the column you want to …" at bounding box center [945, 509] width 230 height 164
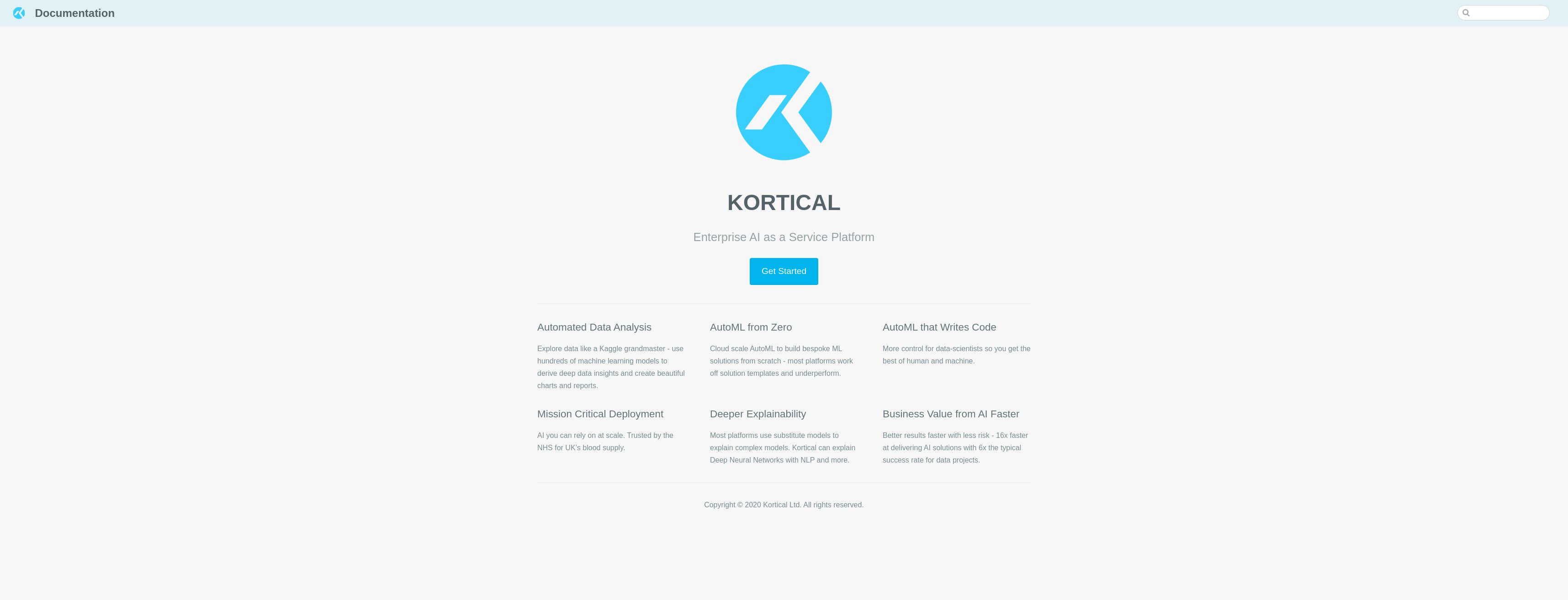
drag, startPoint x: 704, startPoint y: 242, endPoint x: 947, endPoint y: 285, distance: 246.8
click at [947, 285] on header "KORTICAL Enterprise AI as a Service Platform Get Started" at bounding box center [784, 167] width 494 height 237
click at [947, 285] on p "Get Started" at bounding box center [784, 271] width 494 height 27
drag, startPoint x: 889, startPoint y: 278, endPoint x: 622, endPoint y: 231, distance: 271.1
click at [622, 231] on header "KORTICAL Enterprise AI as a Service Platform Get Started" at bounding box center [784, 167] width 494 height 237
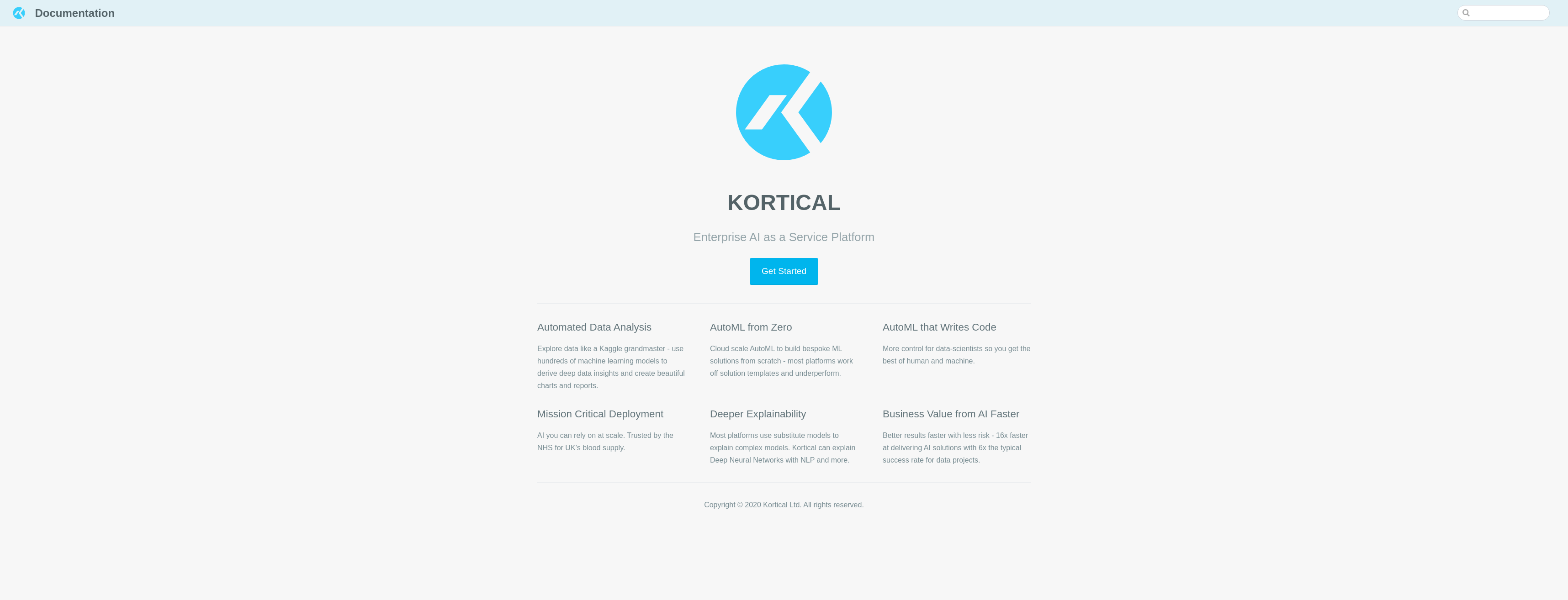
click at [622, 231] on header "KORTICAL Enterprise AI as a Service Platform Get Started" at bounding box center [784, 167] width 494 height 237
drag, startPoint x: 517, startPoint y: 313, endPoint x: 1087, endPoint y: 495, distance: 598.4
click at [1087, 495] on div "Documentation Home Introduction What is Kortical? Using Kortical Effectively Ho…" at bounding box center [784, 263] width 1568 height 528
drag, startPoint x: 1087, startPoint y: 495, endPoint x: 1065, endPoint y: 462, distance: 39.7
click at [1069, 464] on div "Documentation Home Introduction What is Kortical? Using Kortical Effectively Ho…" at bounding box center [784, 263] width 1568 height 528
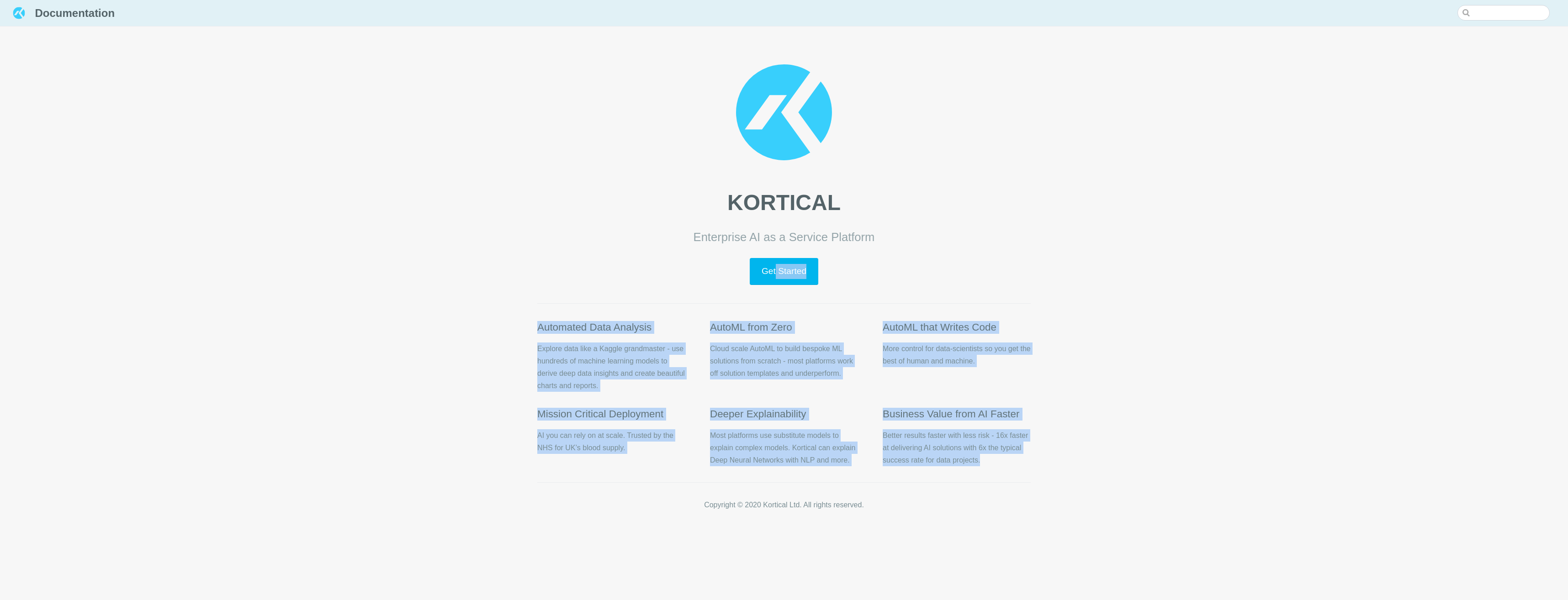
drag, startPoint x: 1048, startPoint y: 464, endPoint x: 261, endPoint y: 214, distance: 825.8
click at [261, 214] on div "Documentation Home Introduction What is Kortical? Using Kortical Effectively Ho…" at bounding box center [784, 263] width 1568 height 528
